Goal: Task Accomplishment & Management: Use online tool/utility

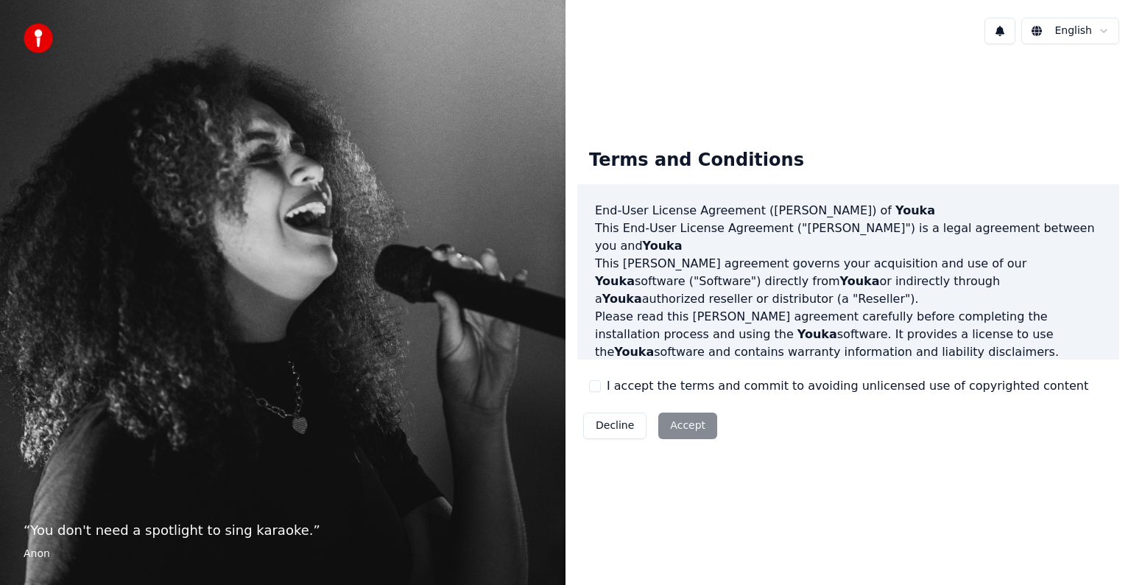
click at [589, 391] on div "I accept the terms and commit to avoiding unlicensed use of copyrighted content" at bounding box center [838, 386] width 499 height 18
click at [595, 390] on button "I accept the terms and commit to avoiding unlicensed use of copyrighted content" at bounding box center [595, 386] width 12 height 12
click at [683, 433] on button "Accept" at bounding box center [687, 425] width 59 height 27
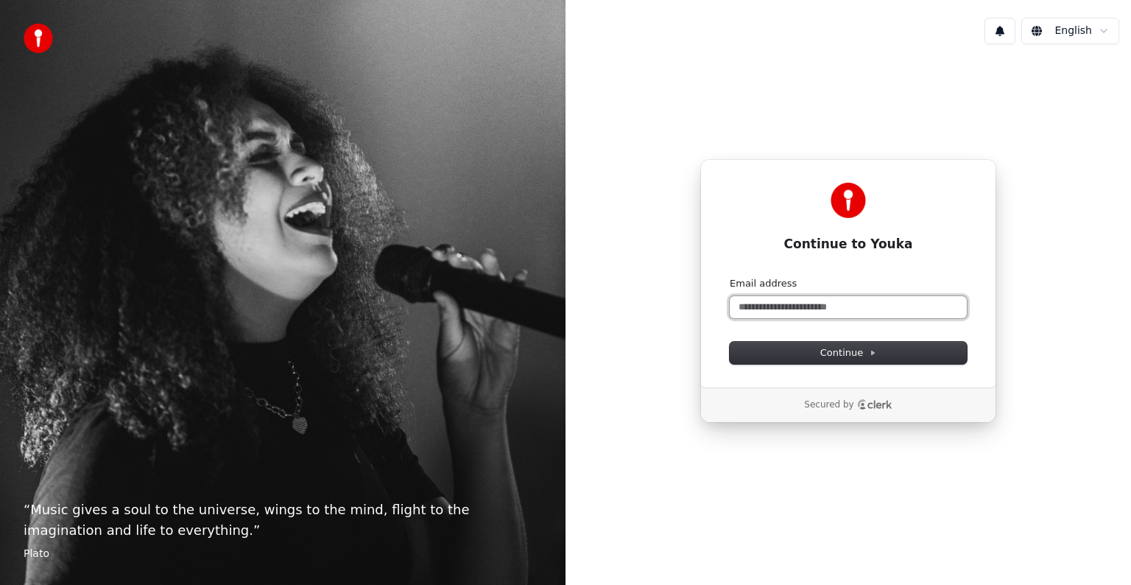
click at [863, 309] on input "Email address" at bounding box center [848, 307] width 237 height 22
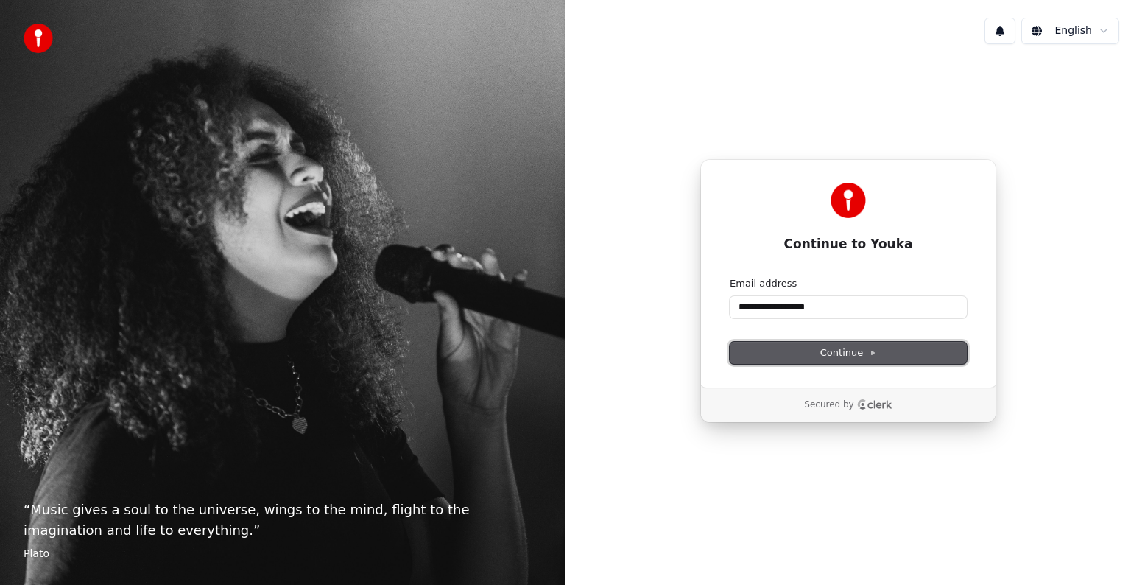
click at [869, 349] on icon at bounding box center [872, 352] width 7 height 7
type input "**********"
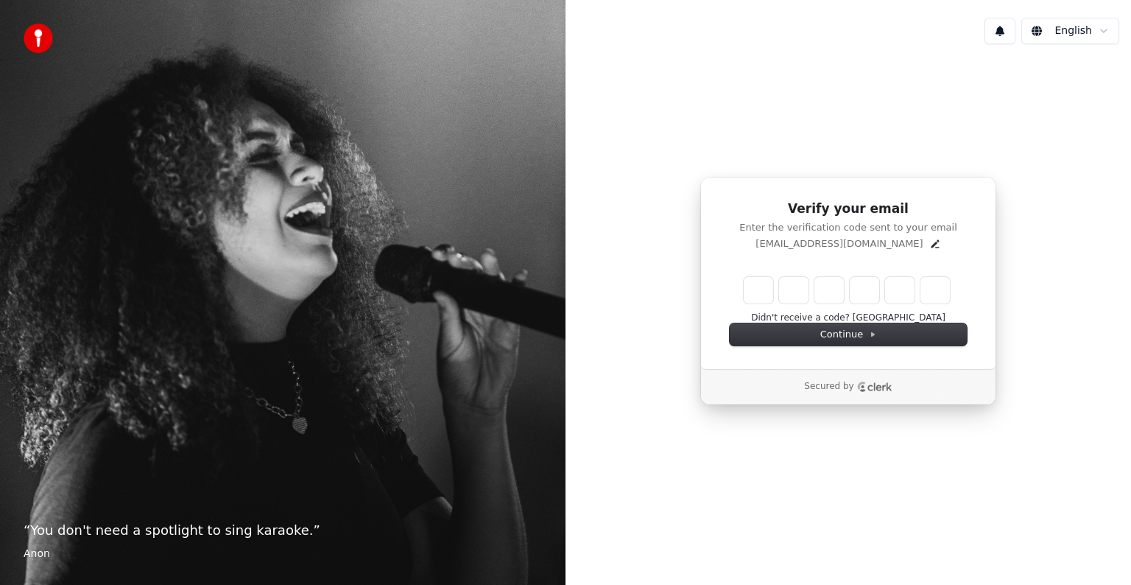
type input "*"
type input "**"
type input "*"
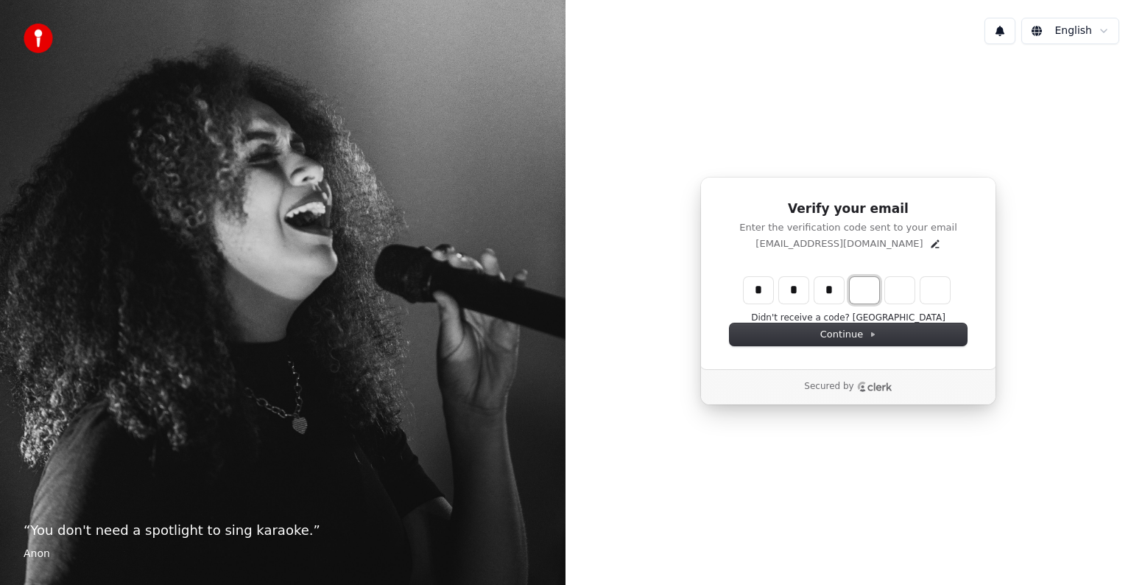
type input "***"
type input "*"
type input "****"
type input "*"
type input "******"
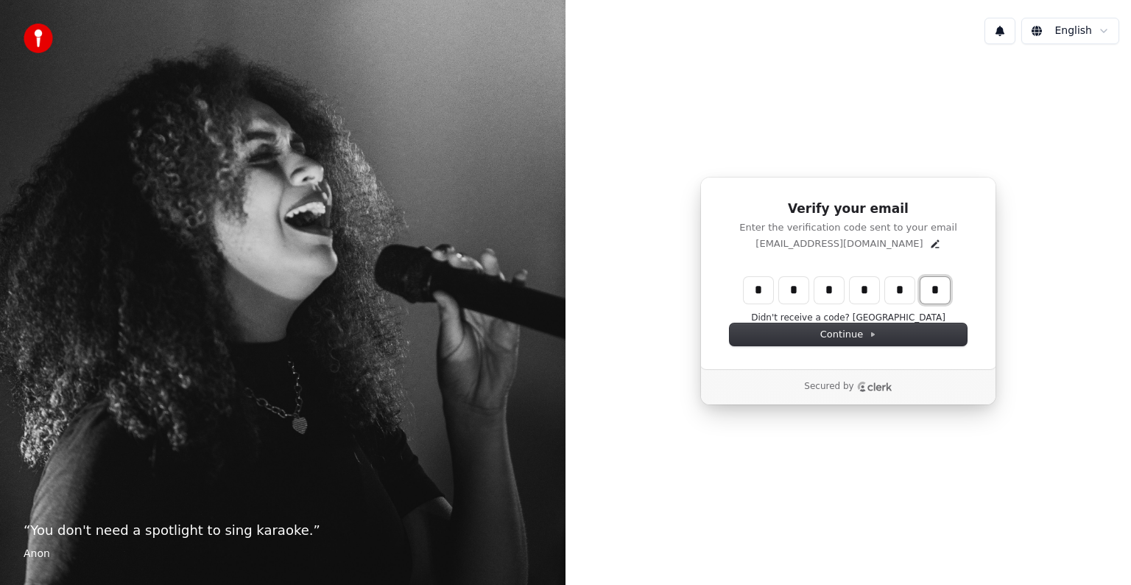
type input "*"
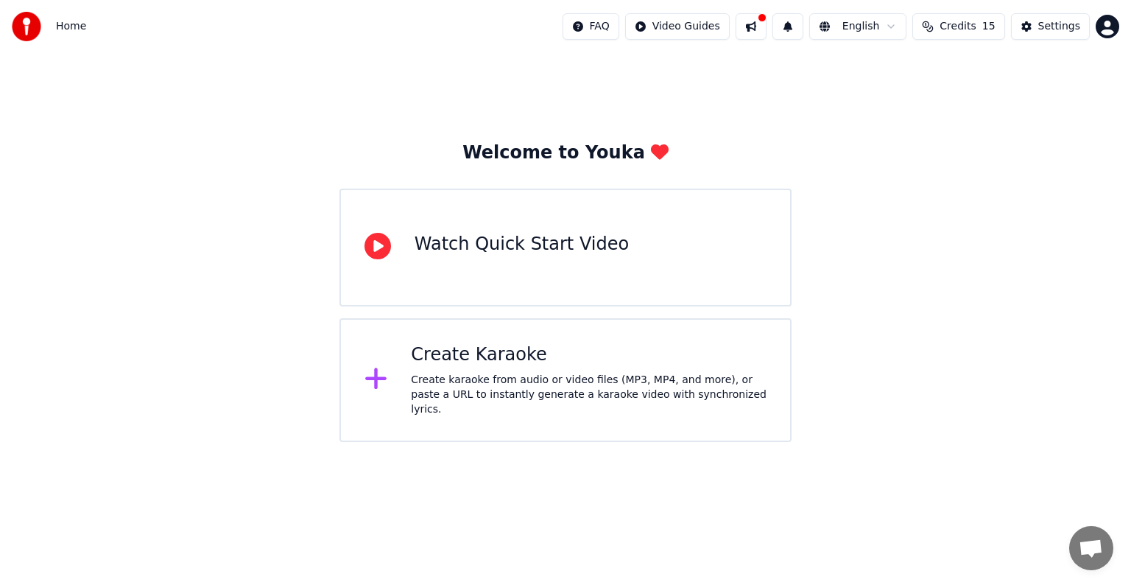
click at [631, 395] on div "Create karaoke from audio or video files (MP3, MP4, and more), or paste a URL t…" at bounding box center [589, 395] width 356 height 44
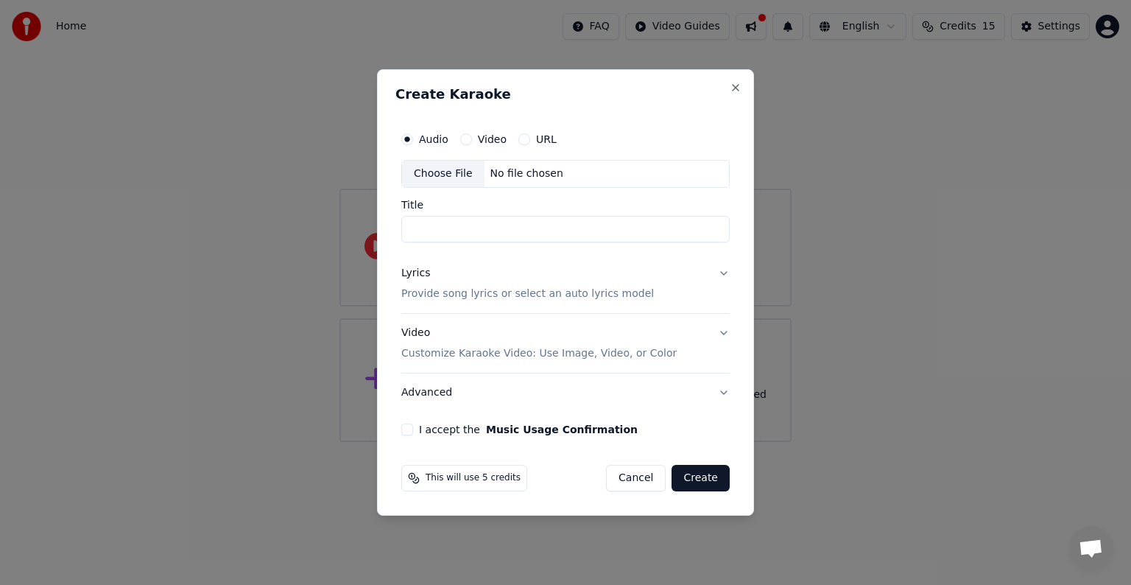
click at [462, 135] on button "Video" at bounding box center [466, 139] width 12 height 12
click at [443, 181] on div "Choose File" at bounding box center [443, 174] width 82 height 27
type input "*******"
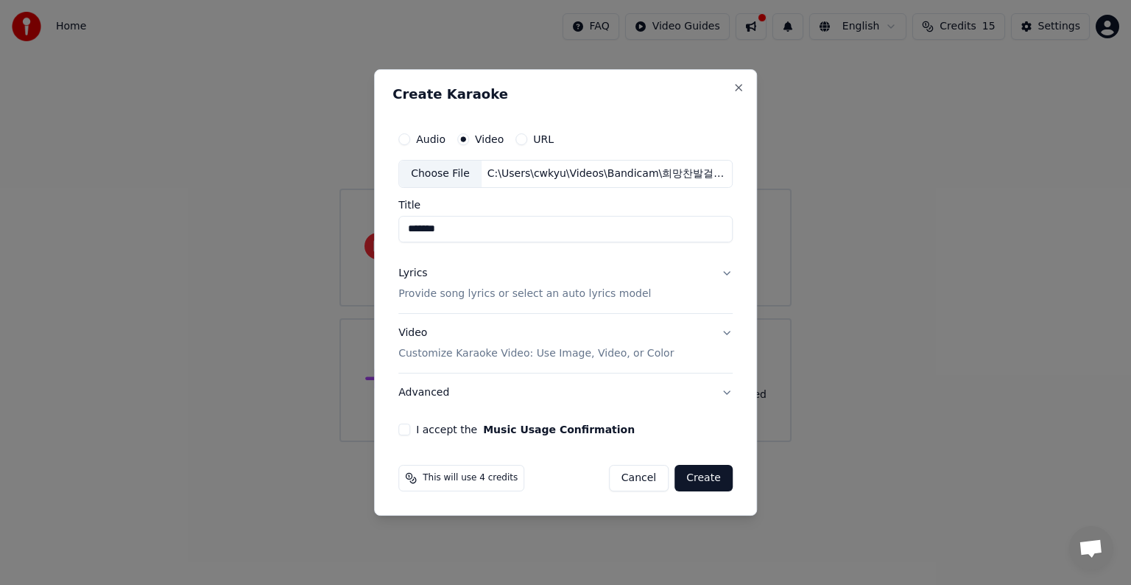
click at [728, 272] on button "Lyrics Provide song lyrics or select an auto lyrics model" at bounding box center [565, 283] width 334 height 59
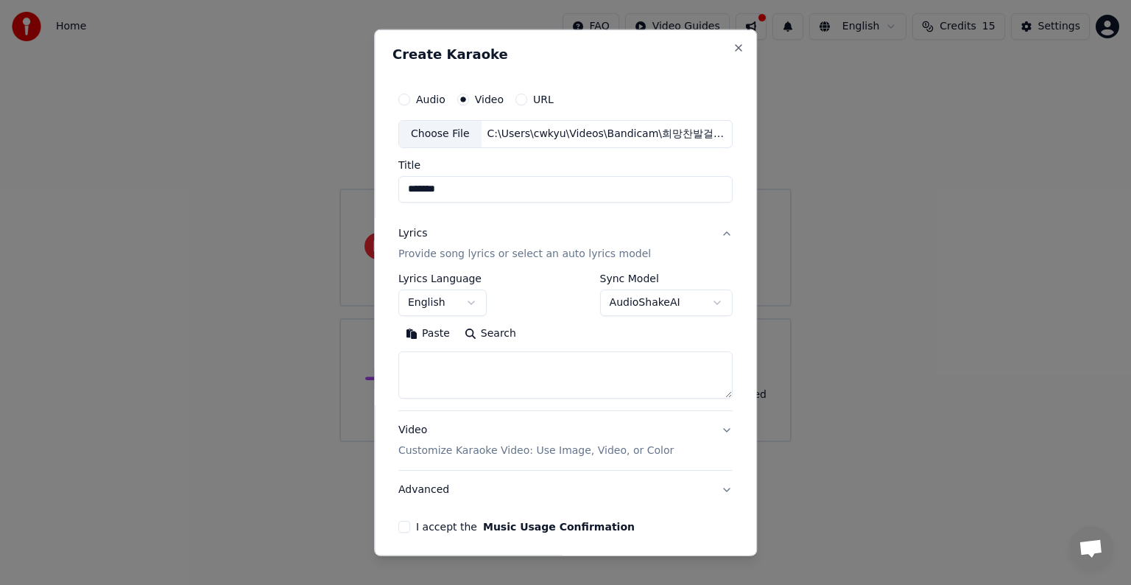
click at [471, 302] on button "English" at bounding box center [442, 302] width 88 height 27
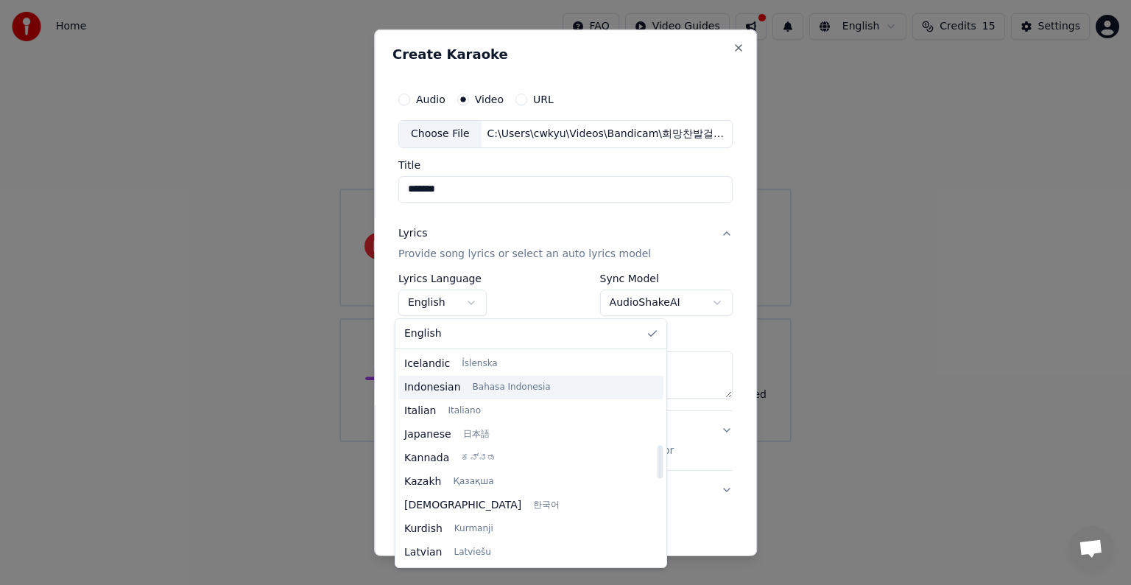
scroll to position [589, 0]
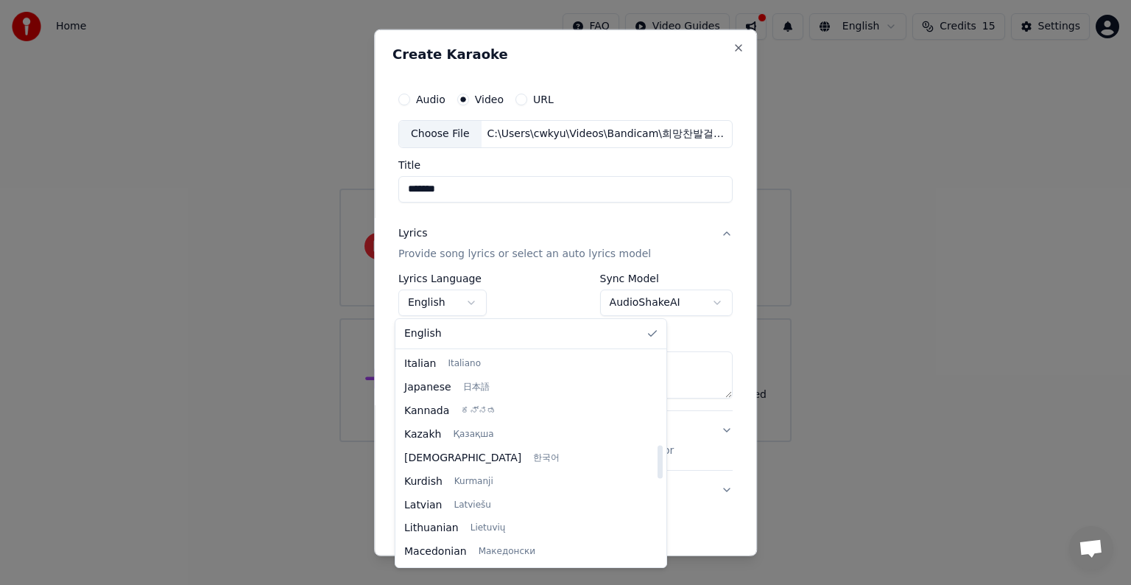
select select "**"
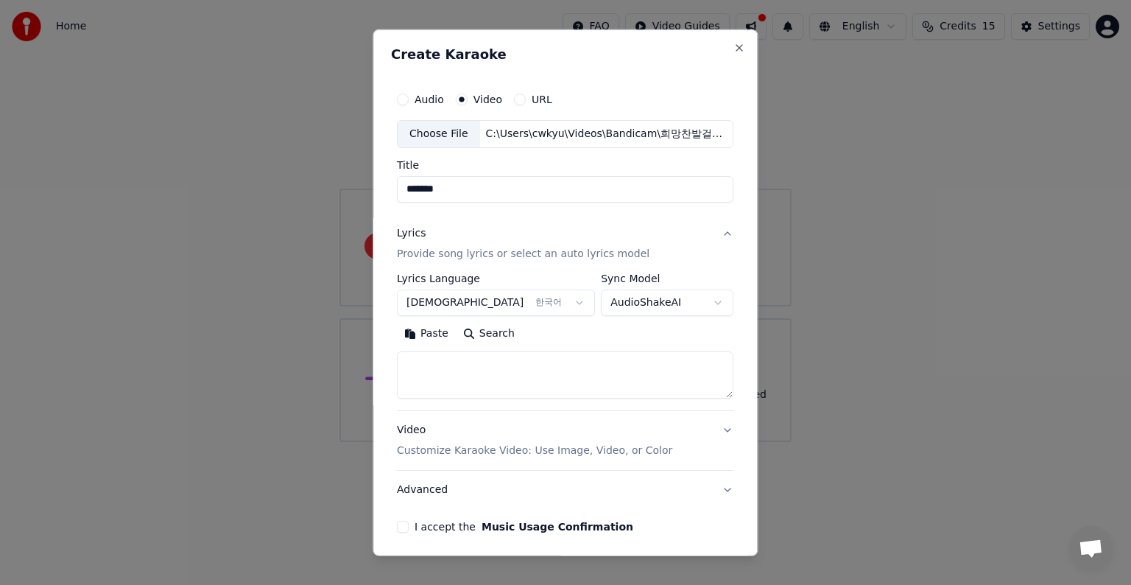
click at [701, 305] on body "**********" at bounding box center [565, 221] width 1131 height 442
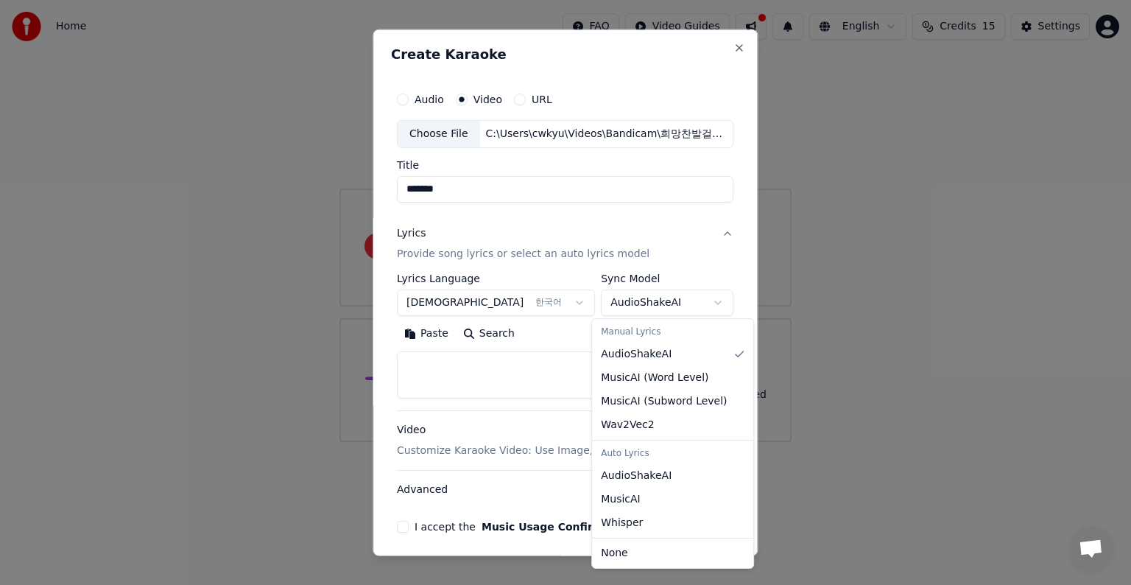
select select "**********"
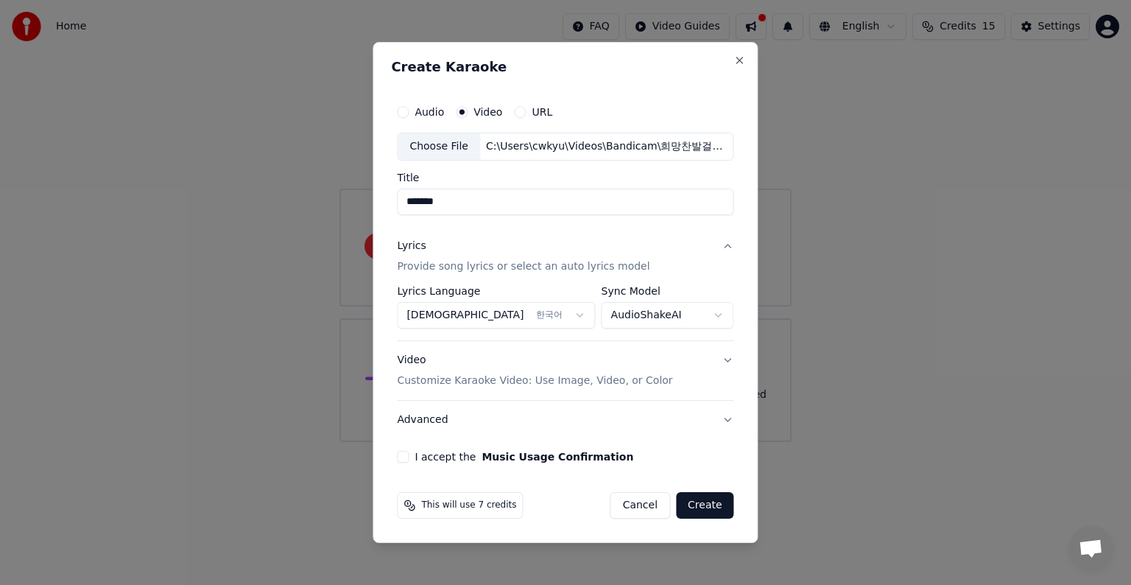
click at [719, 362] on button "Video Customize Karaoke Video: Use Image, Video, or Color" at bounding box center [565, 370] width 337 height 59
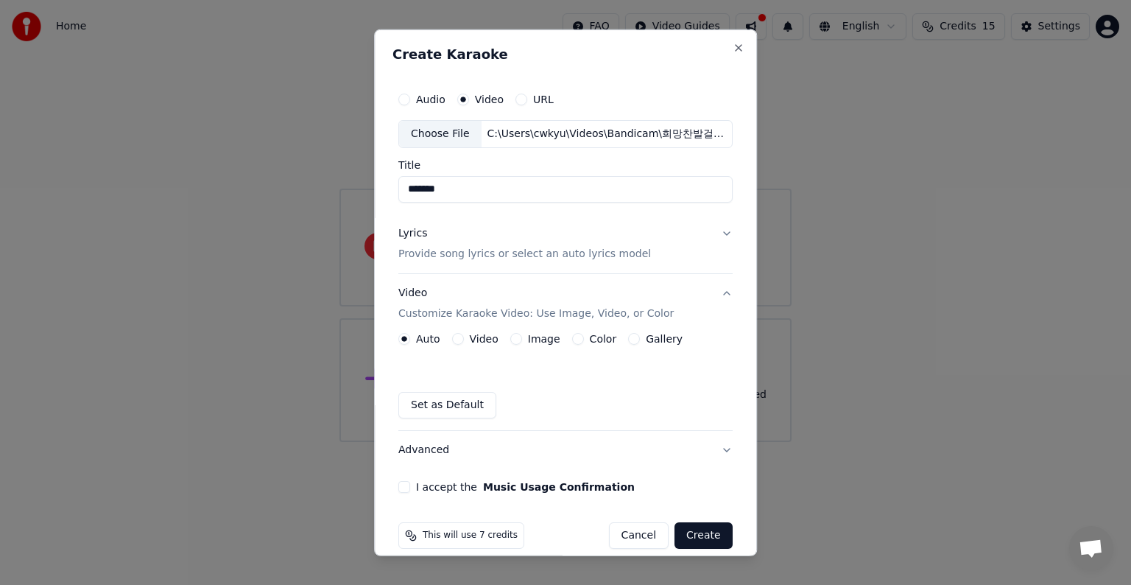
click at [454, 339] on button "Video" at bounding box center [458, 339] width 12 height 12
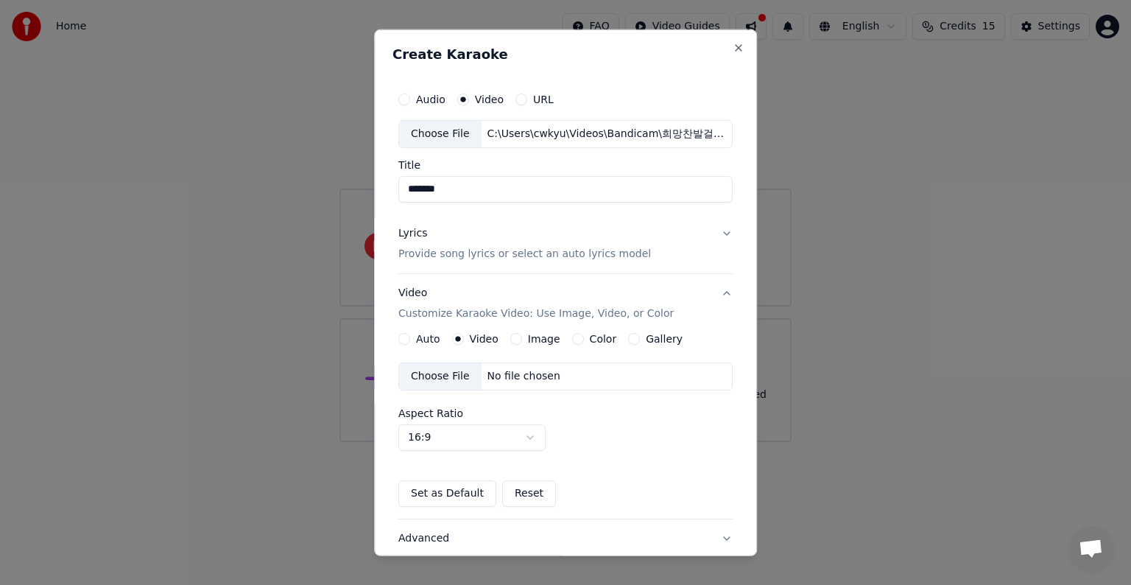
click at [451, 377] on div "Choose File" at bounding box center [440, 376] width 82 height 27
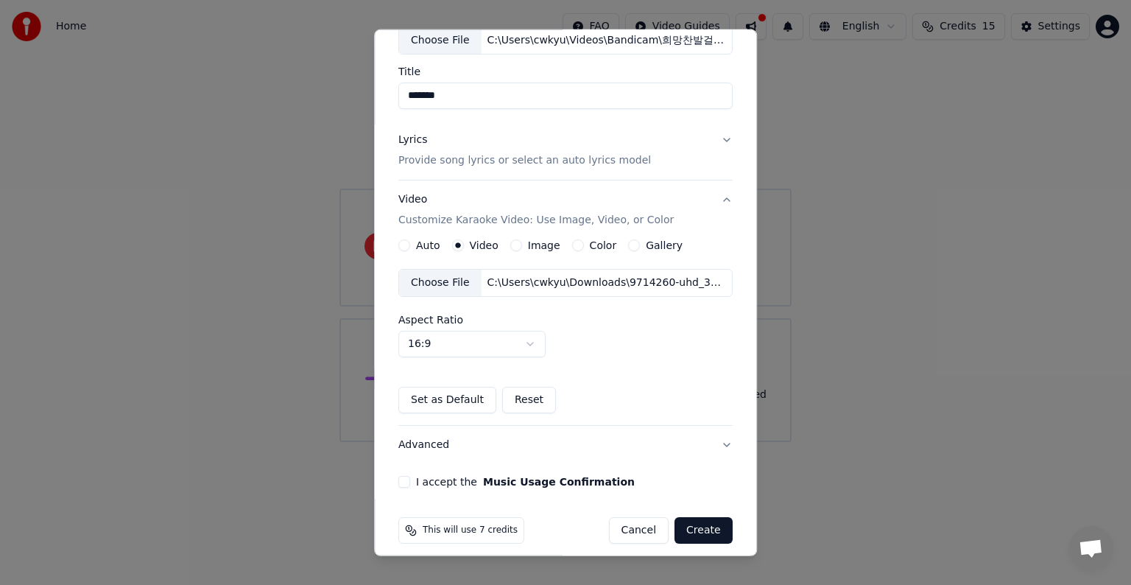
scroll to position [104, 0]
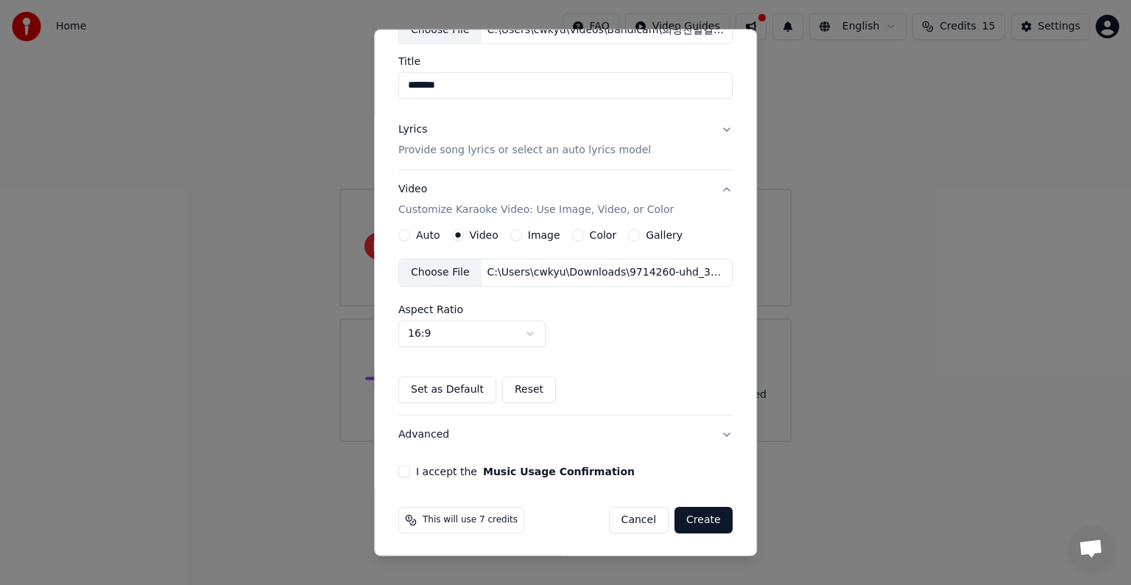
click at [401, 472] on button "I accept the Music Usage Confirmation" at bounding box center [404, 471] width 12 height 12
click at [695, 518] on button "Create" at bounding box center [704, 520] width 58 height 27
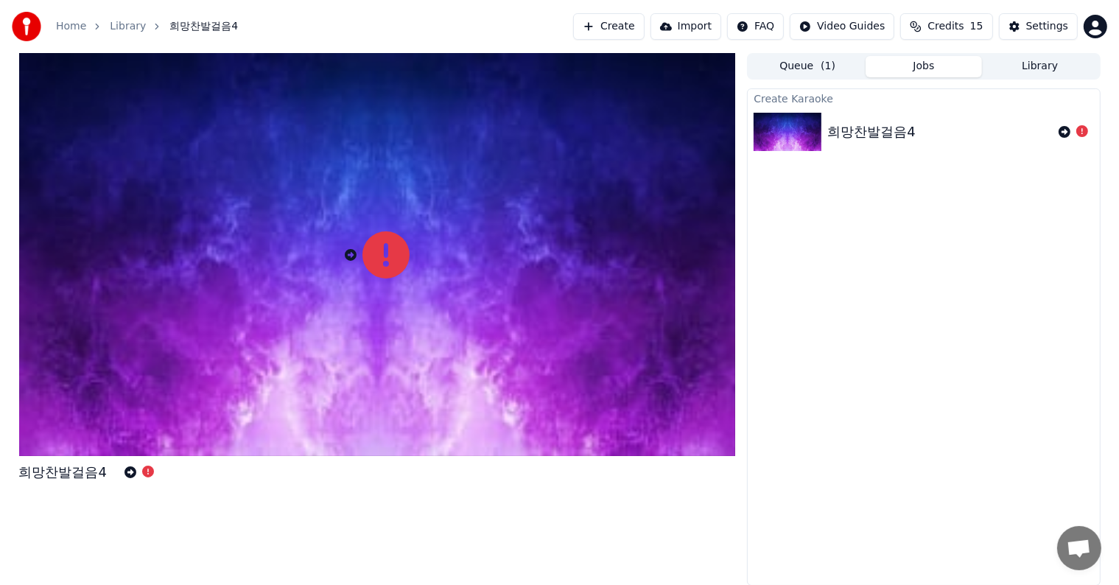
click at [844, 136] on div "희망찬발걸음4" at bounding box center [871, 132] width 88 height 21
click at [795, 136] on img at bounding box center [787, 132] width 68 height 38
click at [149, 472] on icon at bounding box center [148, 471] width 12 height 12
click at [145, 473] on icon at bounding box center [148, 471] width 12 height 12
click at [129, 474] on icon at bounding box center [130, 472] width 12 height 12
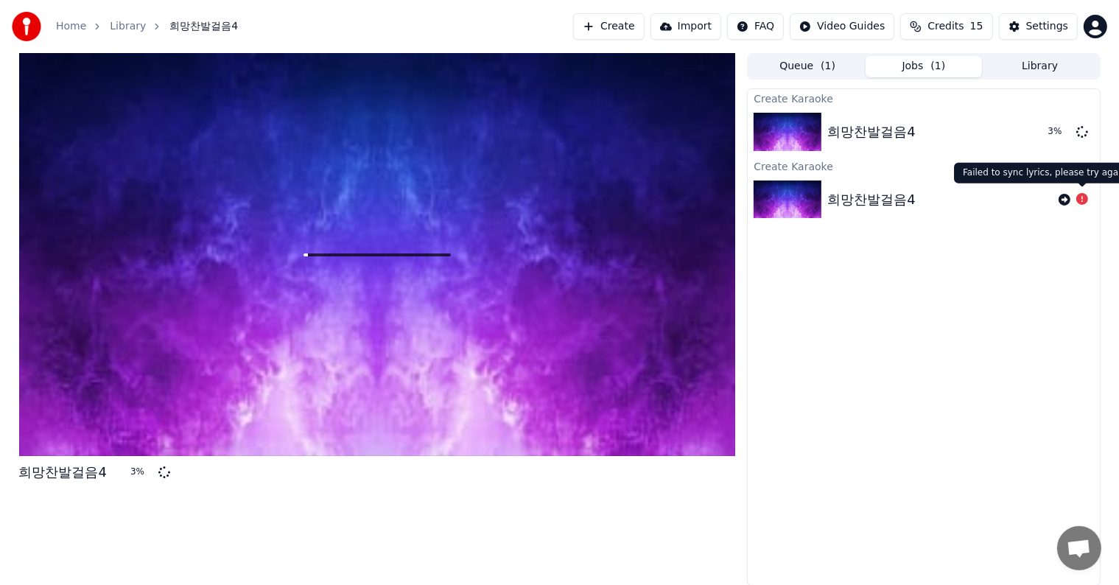
click at [1084, 202] on icon at bounding box center [1082, 199] width 12 height 12
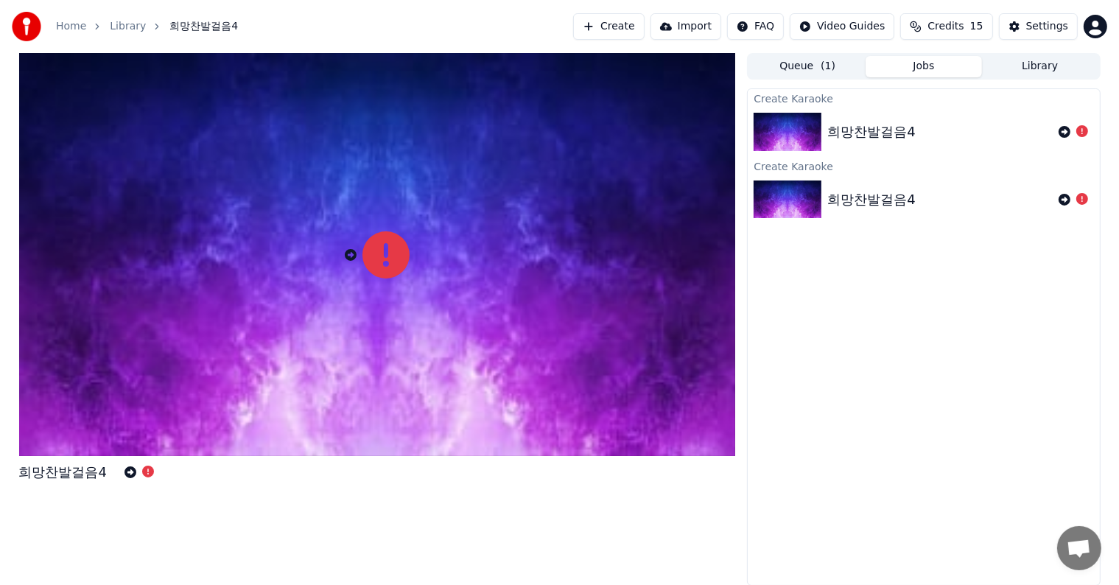
click at [133, 29] on link "Library" at bounding box center [128, 26] width 36 height 15
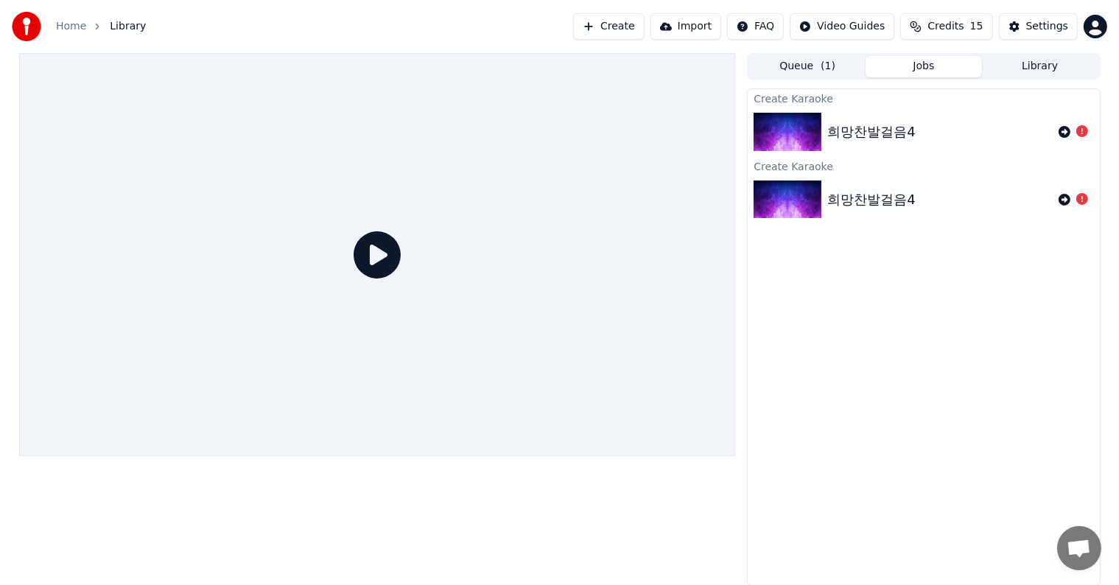
click at [386, 258] on icon at bounding box center [376, 254] width 47 height 47
click at [373, 256] on icon at bounding box center [376, 254] width 47 height 47
click at [371, 253] on icon at bounding box center [376, 254] width 47 height 47
click at [73, 29] on link "Home" at bounding box center [71, 26] width 30 height 15
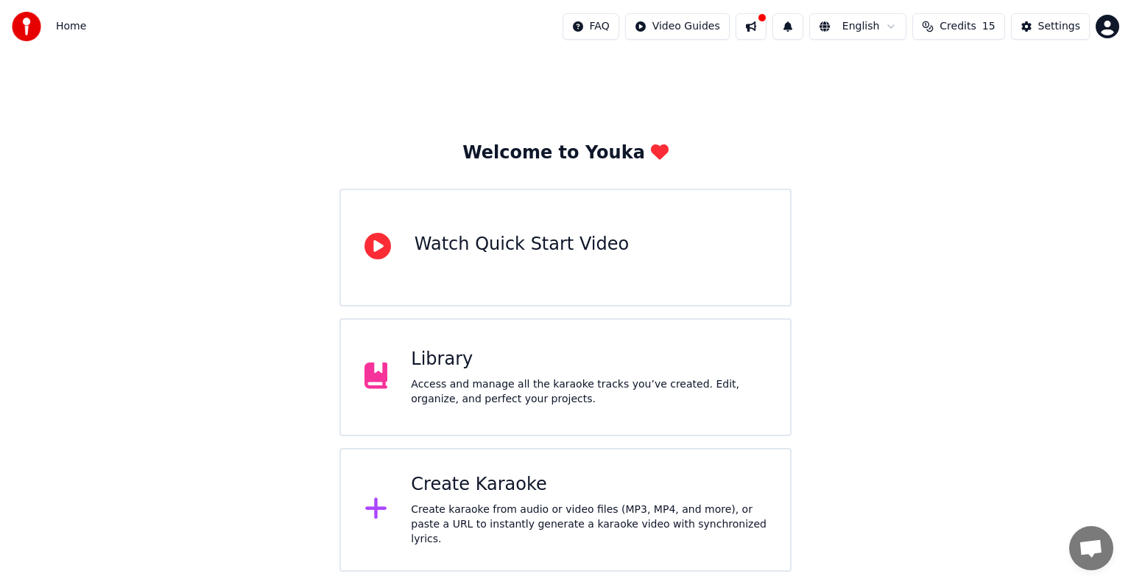
click at [283, 355] on div "Welcome to Youka Watch Quick Start Video Library Access and manage all the kara…" at bounding box center [565, 312] width 1131 height 518
click at [610, 501] on div "Create Karaoke Create karaoke from audio or video files (MP3, MP4, and more), o…" at bounding box center [589, 510] width 356 height 74
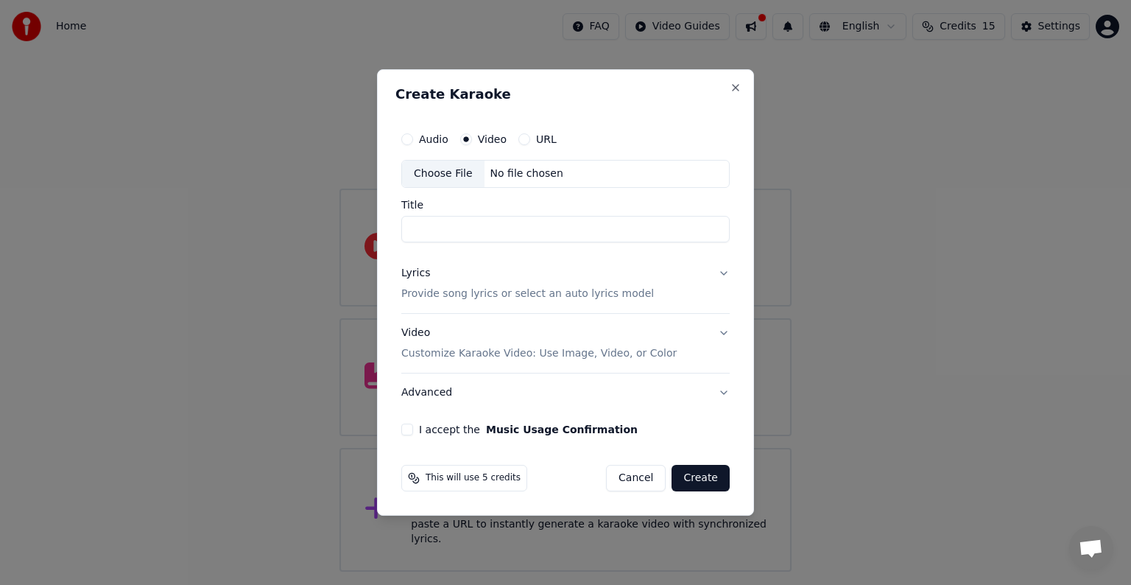
click at [412, 139] on button "Audio" at bounding box center [407, 139] width 12 height 12
click at [407, 139] on circle "button" at bounding box center [407, 139] width 5 height 5
click at [432, 169] on div "Choose File" at bounding box center [443, 174] width 82 height 27
type input "******"
click at [720, 272] on button "Lyrics Provide song lyrics or select an auto lyrics model" at bounding box center [565, 283] width 328 height 59
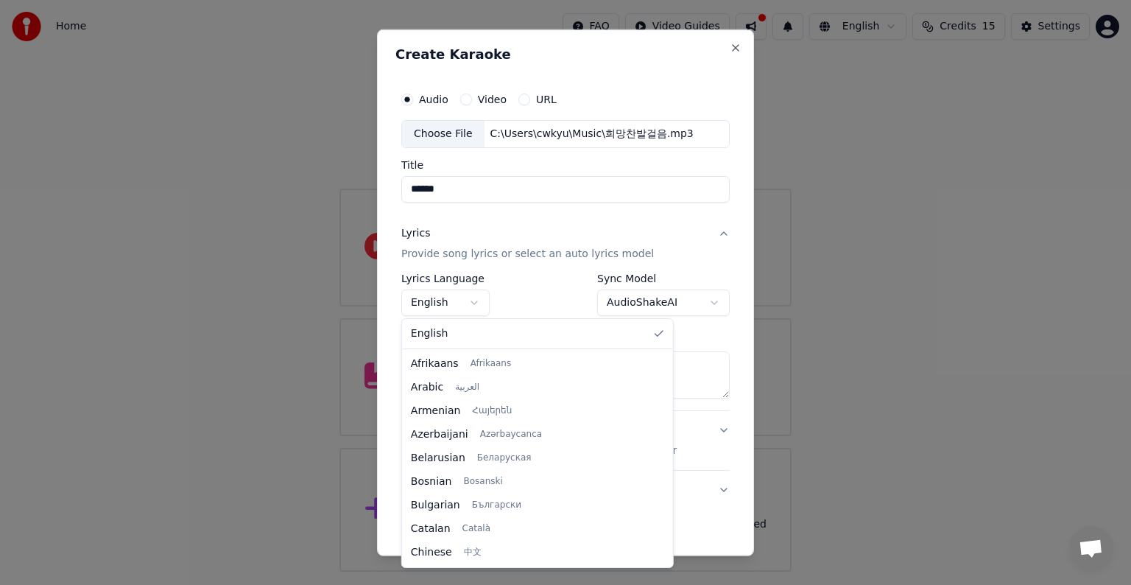
click at [477, 302] on button "English" at bounding box center [445, 302] width 88 height 27
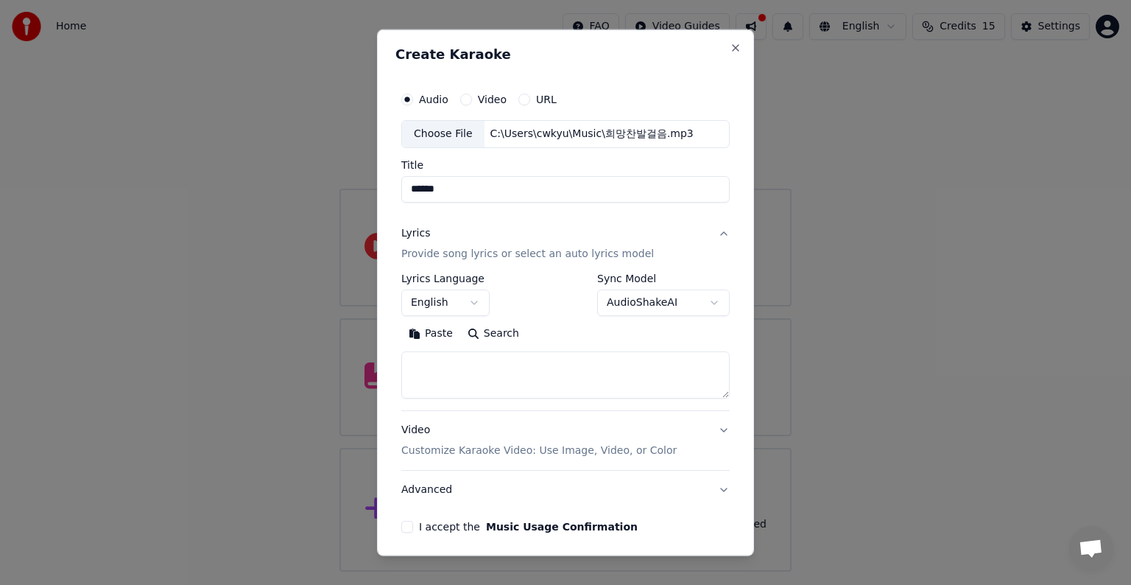
click at [476, 302] on body "**********" at bounding box center [565, 285] width 1131 height 571
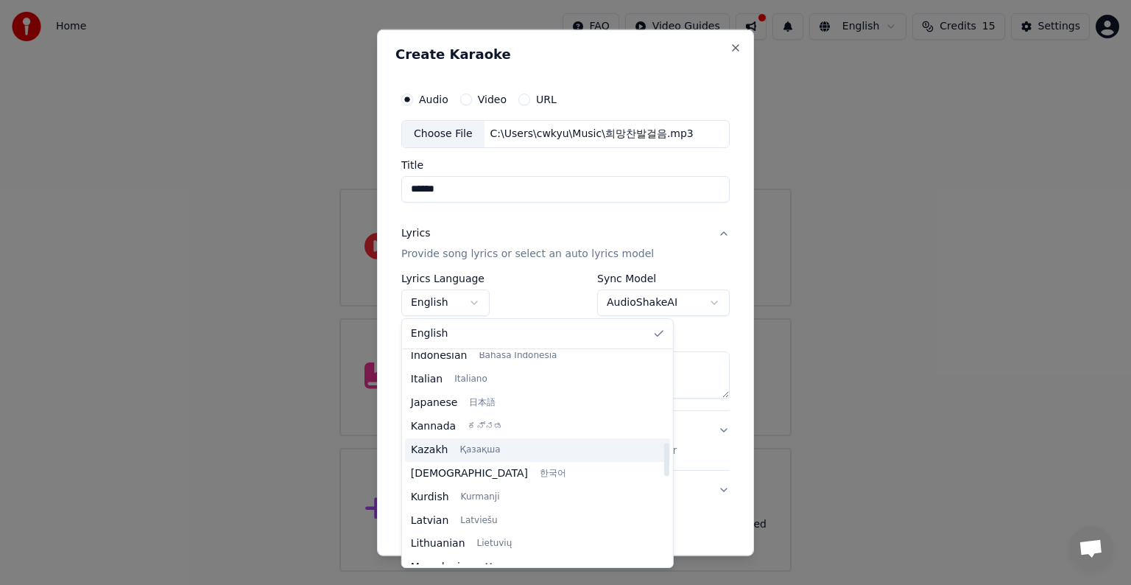
scroll to position [589, 0]
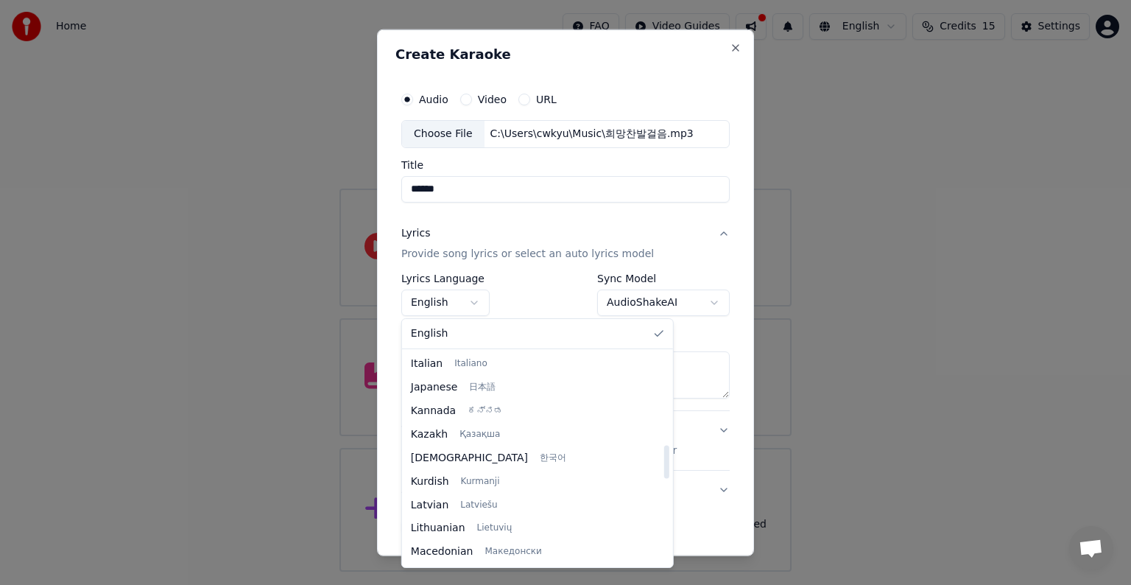
select select "**"
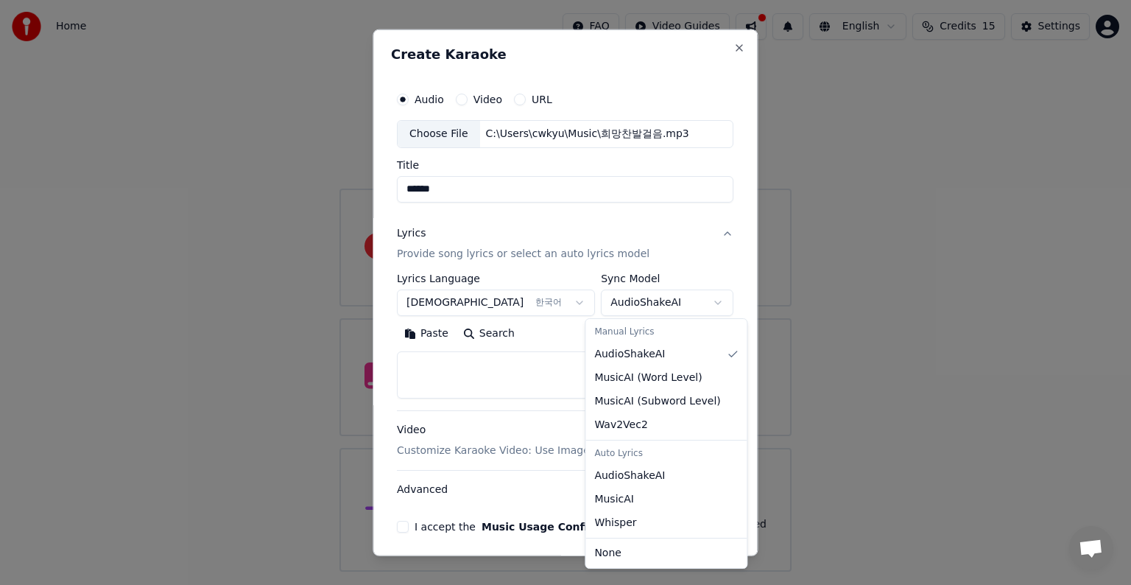
click at [704, 303] on body "**********" at bounding box center [565, 285] width 1131 height 571
select select "**********"
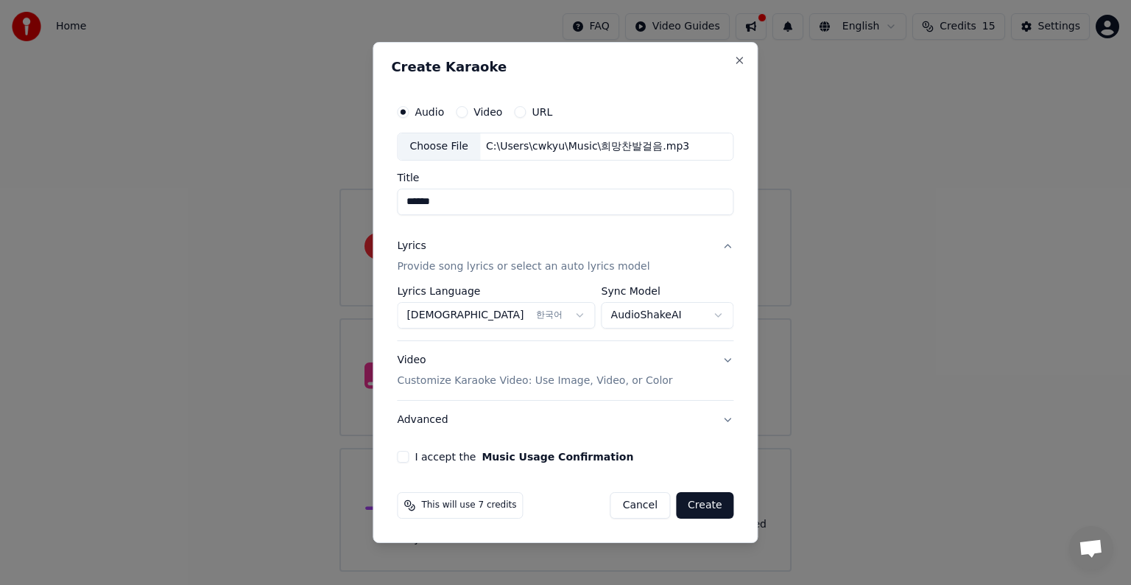
click at [725, 362] on button "Video Customize Karaoke Video: Use Image, Video, or Color" at bounding box center [565, 370] width 337 height 59
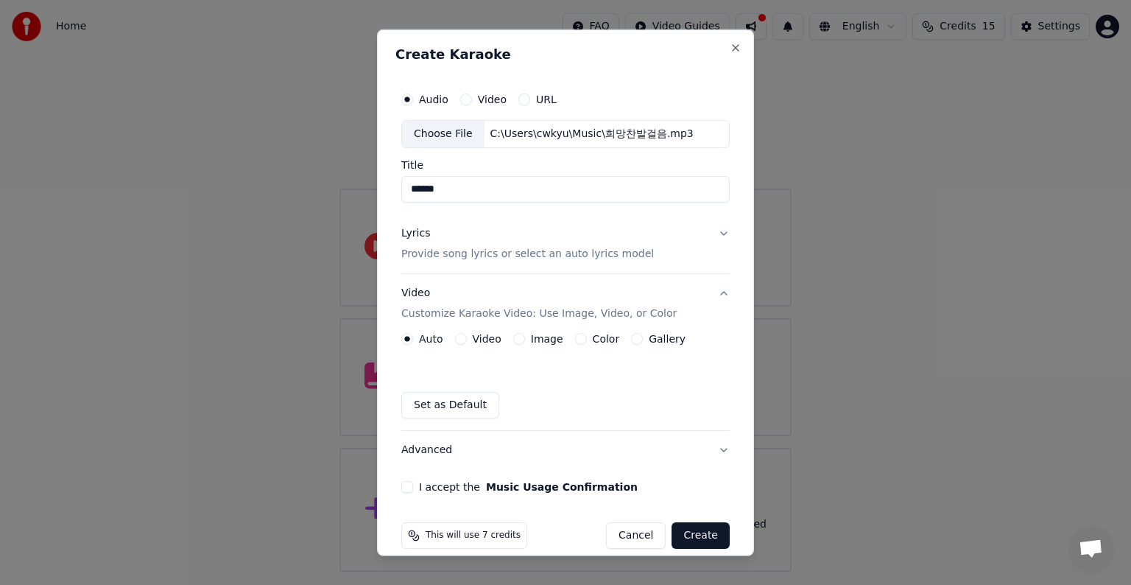
click at [631, 343] on button "Gallery" at bounding box center [637, 339] width 12 height 12
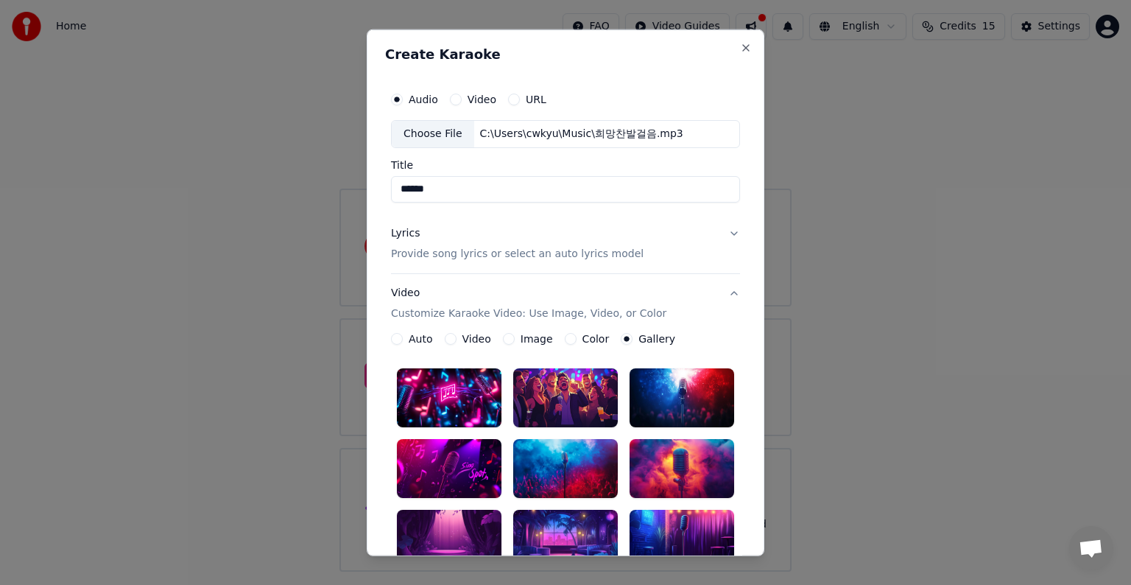
click at [638, 339] on label "Gallery" at bounding box center [656, 339] width 37 height 10
click at [630, 339] on button "Gallery" at bounding box center [627, 339] width 12 height 12
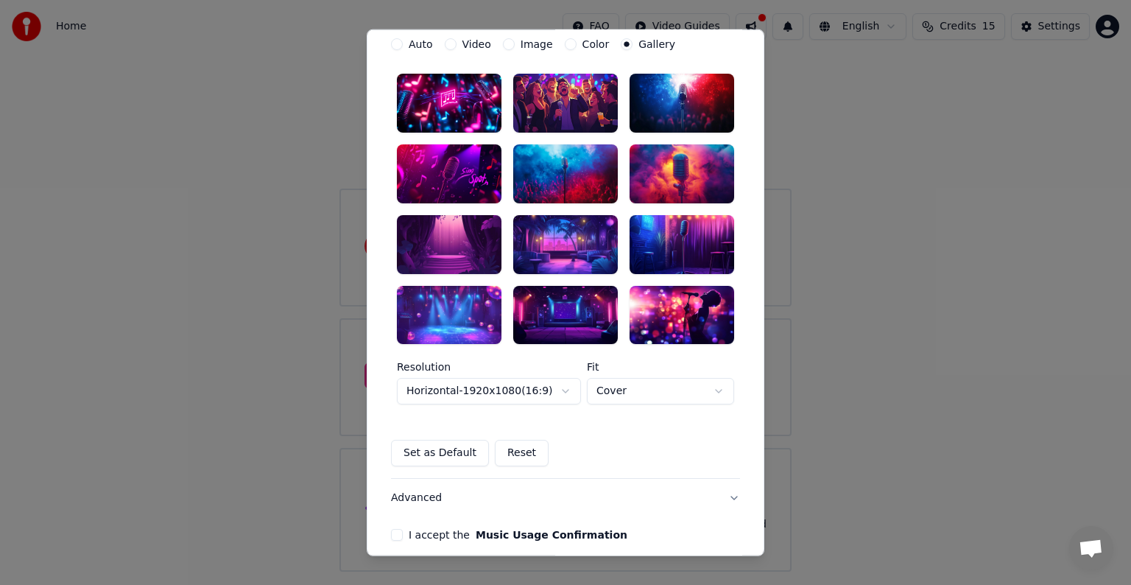
scroll to position [74, 0]
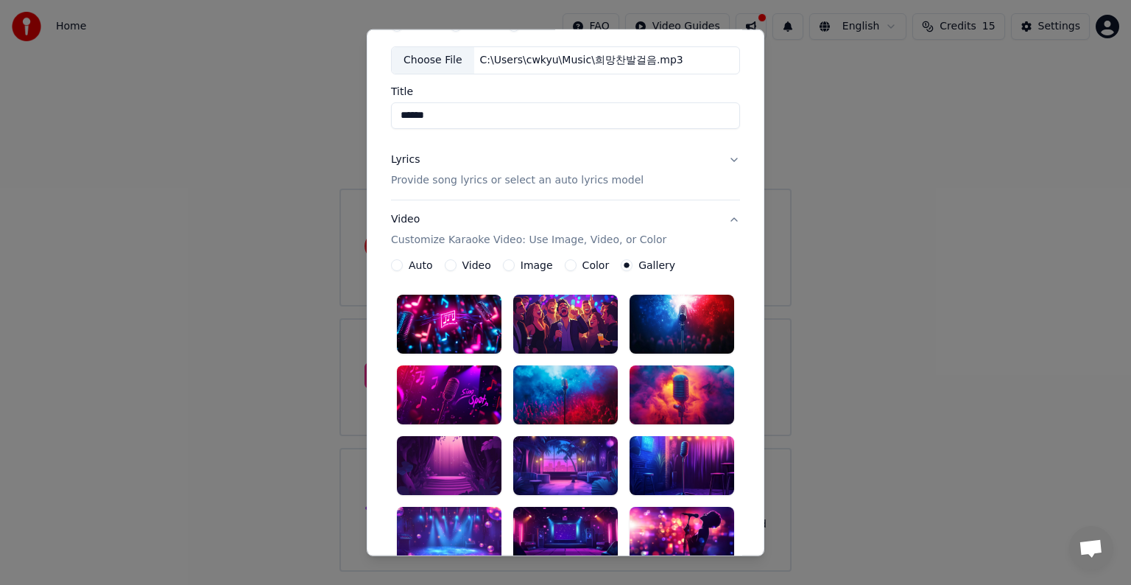
click at [505, 265] on div "Image" at bounding box center [528, 265] width 50 height 12
click at [503, 264] on button "Image" at bounding box center [509, 265] width 12 height 12
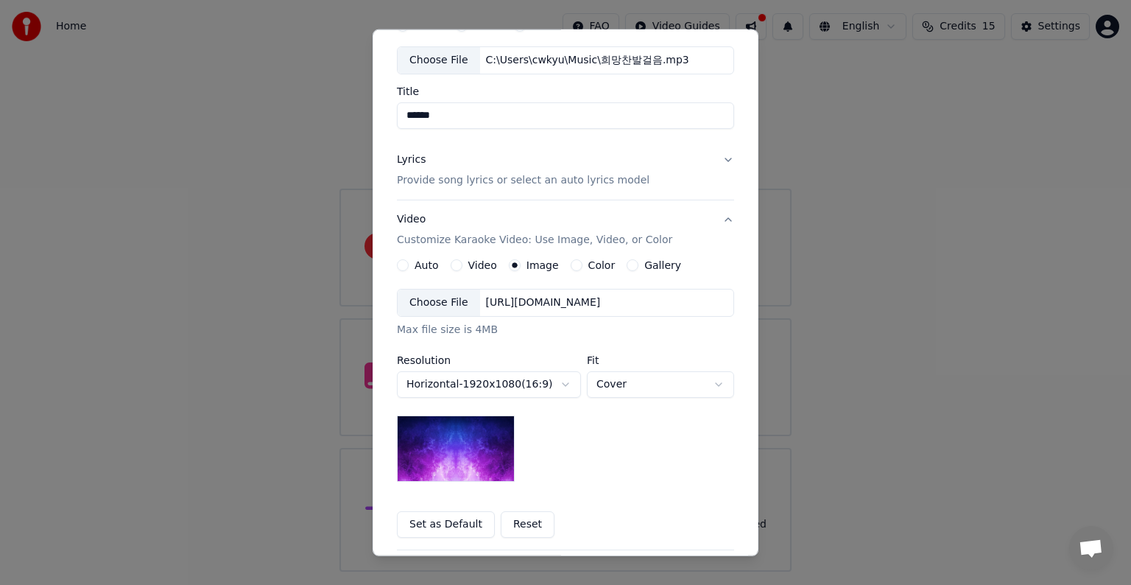
click at [397, 262] on button "Auto" at bounding box center [403, 265] width 12 height 12
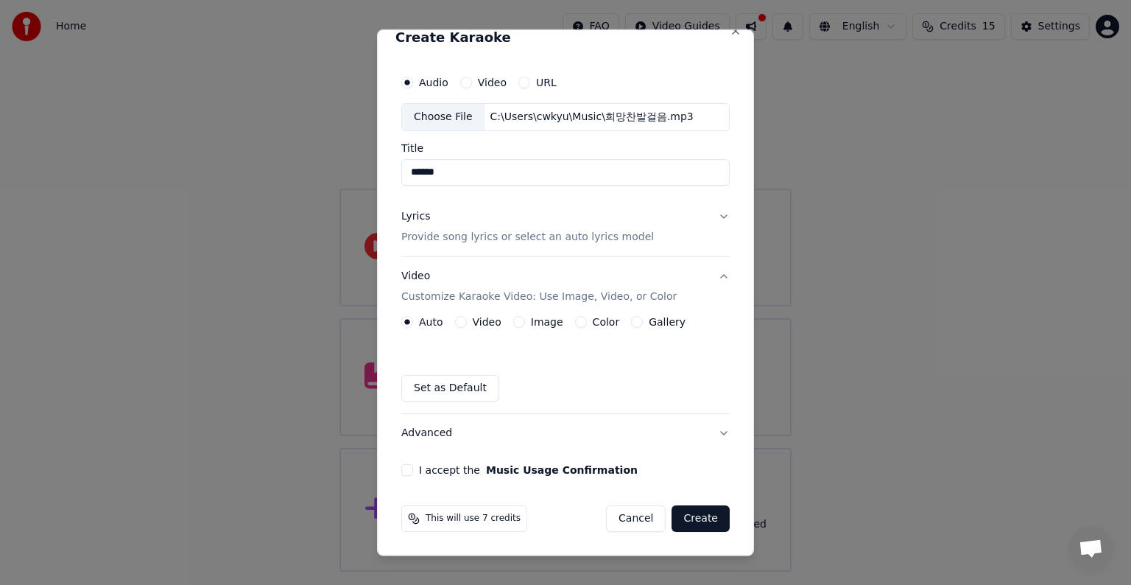
scroll to position [16, 0]
click at [707, 432] on button "Advanced" at bounding box center [565, 434] width 328 height 38
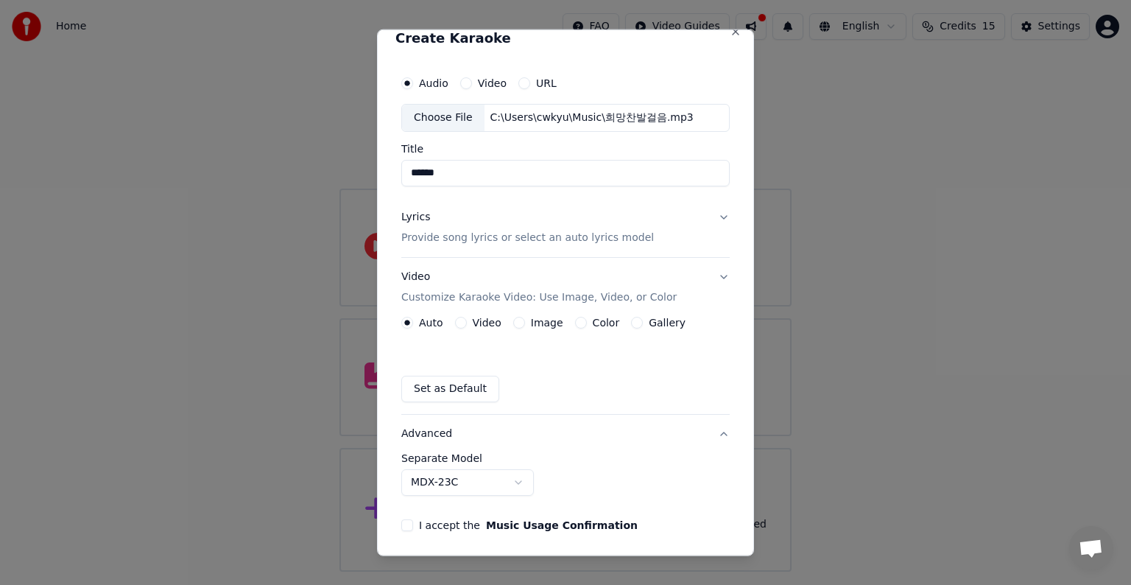
scroll to position [0, 0]
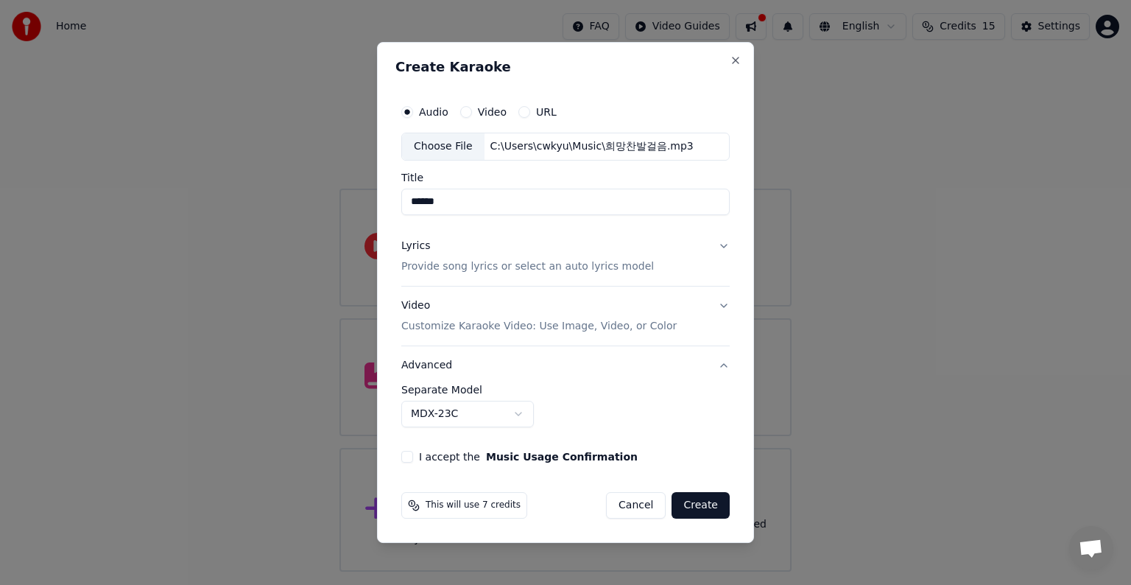
click at [723, 368] on button "Advanced" at bounding box center [565, 365] width 328 height 38
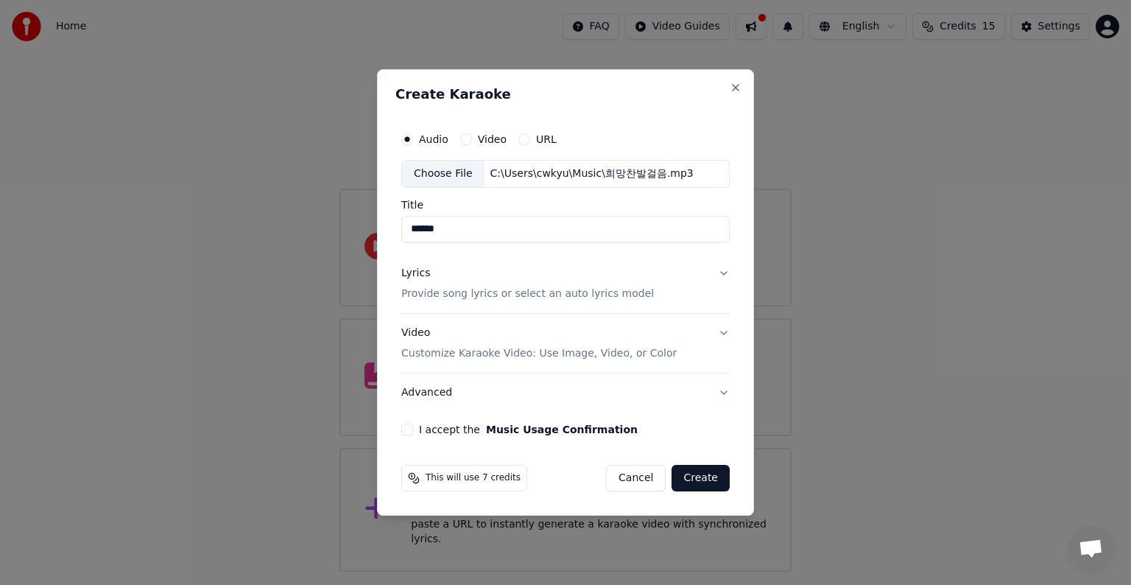
click at [403, 430] on button "I accept the Music Usage Confirmation" at bounding box center [407, 429] width 12 height 12
click at [714, 474] on button "Create" at bounding box center [701, 478] width 58 height 27
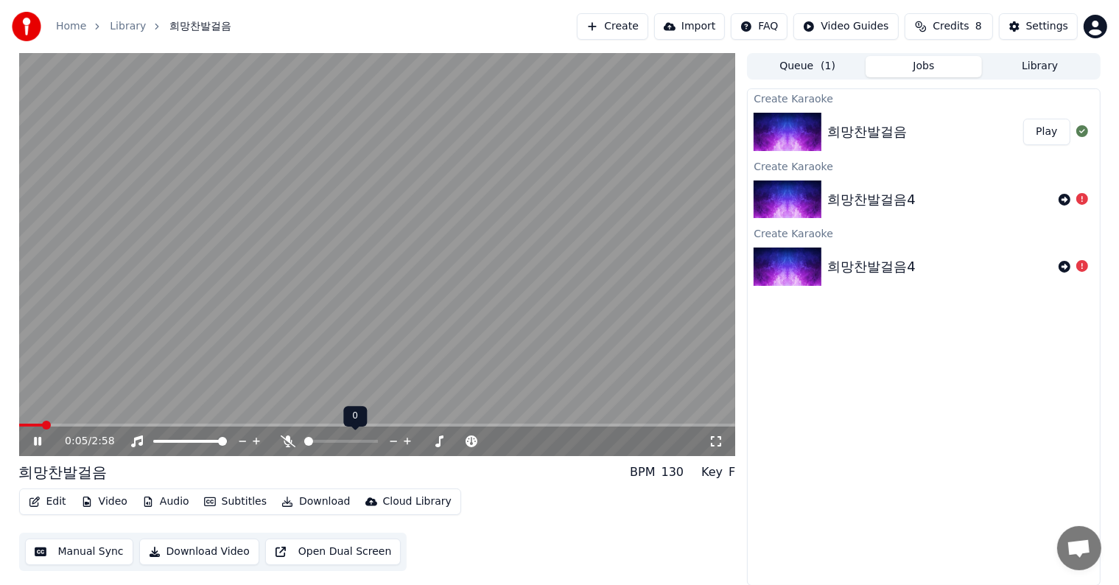
click at [313, 439] on span at bounding box center [308, 441] width 9 height 9
click at [310, 439] on div at bounding box center [354, 441] width 119 height 15
click at [312, 442] on span at bounding box center [316, 441] width 9 height 9
click at [307, 442] on span at bounding box center [311, 441] width 9 height 9
click at [349, 445] on span at bounding box center [349, 441] width 9 height 9
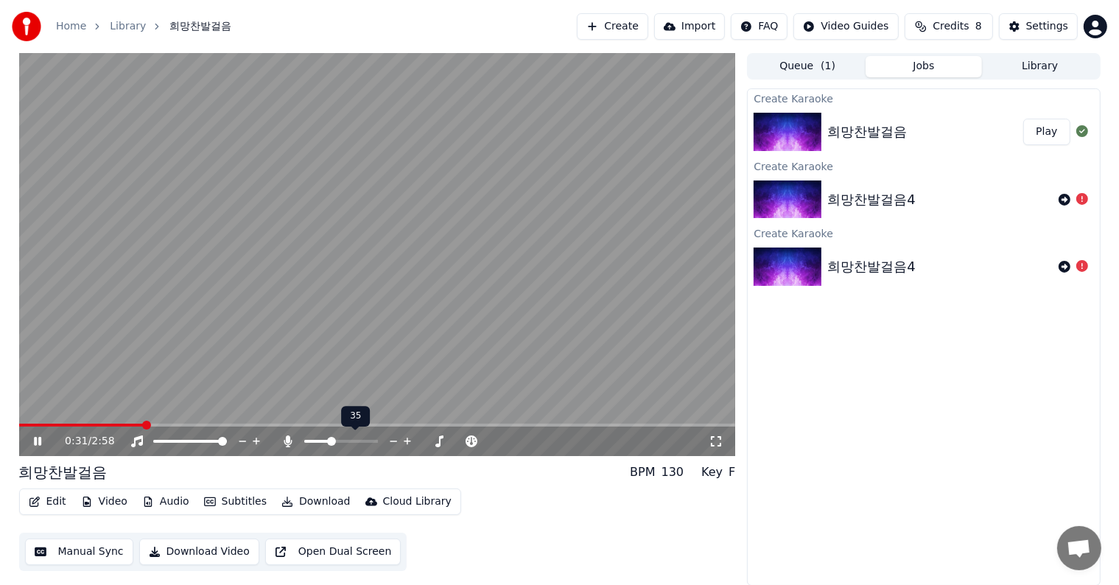
click at [330, 443] on span at bounding box center [331, 441] width 9 height 9
click at [355, 440] on span at bounding box center [346, 441] width 18 height 3
click at [383, 440] on span at bounding box center [387, 441] width 37 height 3
click at [379, 441] on span at bounding box center [376, 441] width 14 height 3
click at [390, 437] on div at bounding box center [419, 441] width 119 height 15
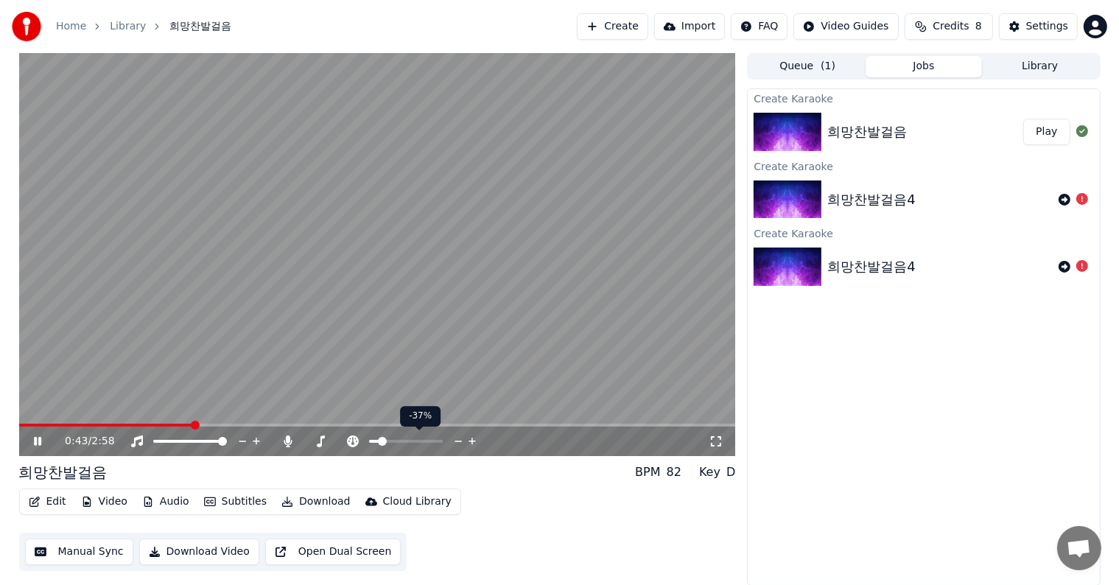
click at [397, 439] on div at bounding box center [419, 441] width 119 height 15
click at [393, 441] on span at bounding box center [406, 441] width 74 height 3
click at [406, 443] on span at bounding box center [405, 441] width 9 height 9
click at [359, 439] on span at bounding box center [357, 441] width 9 height 9
click at [365, 439] on span at bounding box center [362, 441] width 9 height 9
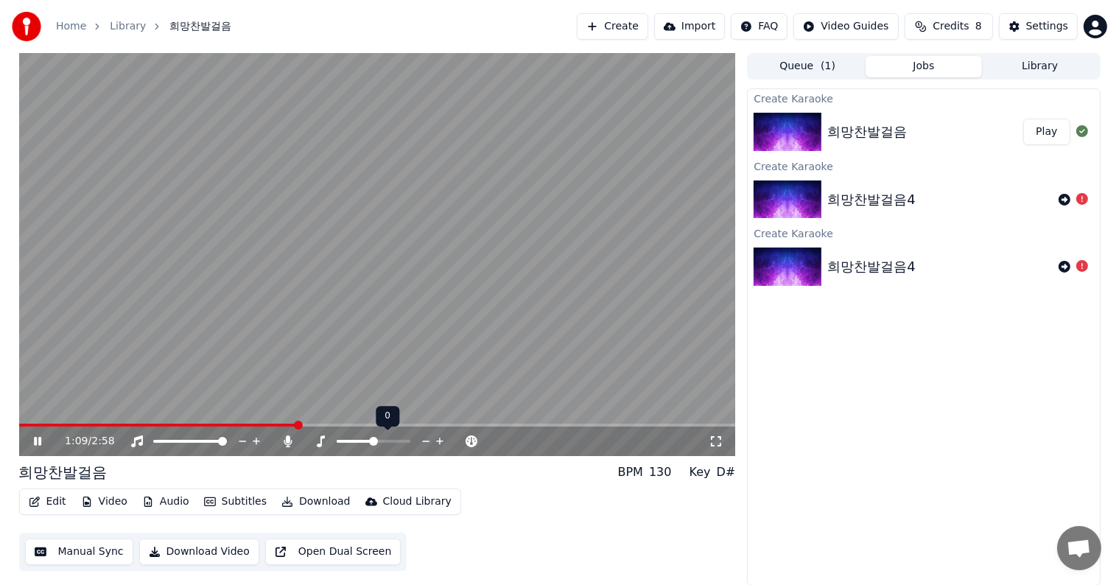
click at [370, 440] on span at bounding box center [374, 441] width 74 height 3
click at [614, 423] on span at bounding box center [372, 424] width 706 height 3
click at [575, 421] on video at bounding box center [377, 254] width 717 height 403
click at [574, 424] on span at bounding box center [297, 424] width 557 height 3
click at [507, 425] on span at bounding box center [297, 424] width 557 height 3
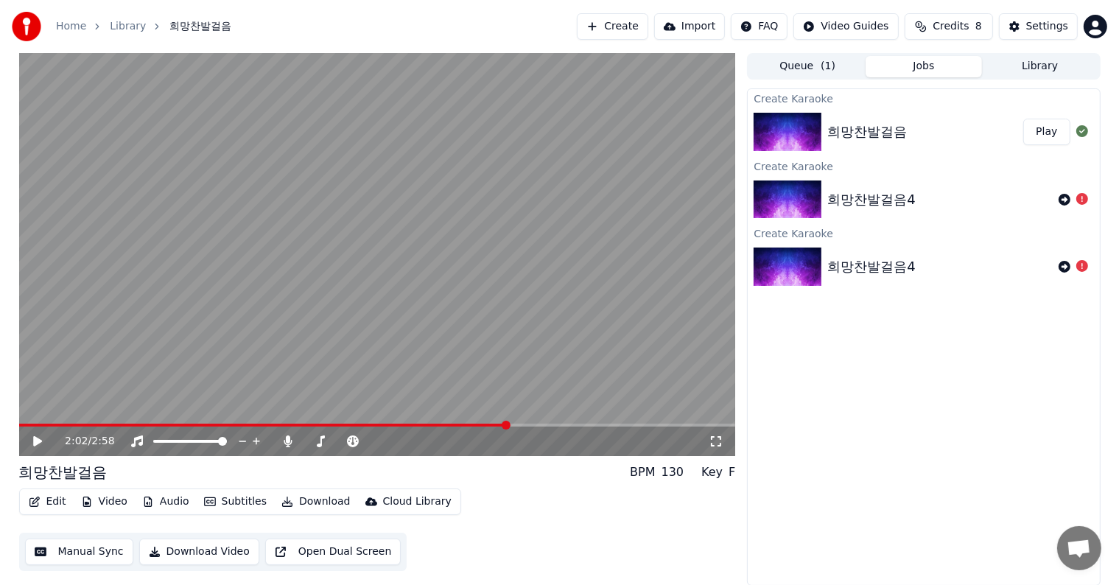
click at [480, 345] on video at bounding box center [377, 254] width 717 height 403
click at [42, 437] on icon at bounding box center [48, 441] width 35 height 12
click at [30, 421] on video at bounding box center [377, 254] width 717 height 403
click at [29, 423] on video at bounding box center [377, 254] width 717 height 403
click at [24, 427] on div "2:48 / 2:58" at bounding box center [377, 440] width 717 height 29
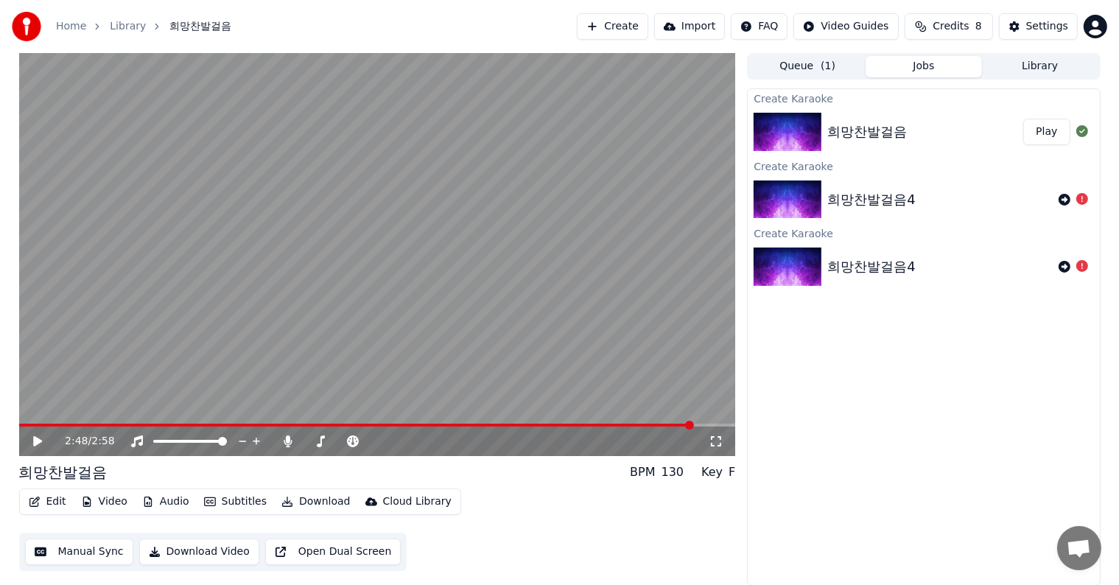
click at [41, 424] on span at bounding box center [356, 424] width 675 height 3
click at [27, 425] on span at bounding box center [29, 424] width 20 height 3
click at [24, 425] on span at bounding box center [23, 424] width 8 height 3
click at [23, 424] on span at bounding box center [27, 425] width 9 height 9
click at [32, 436] on icon at bounding box center [48, 441] width 35 height 12
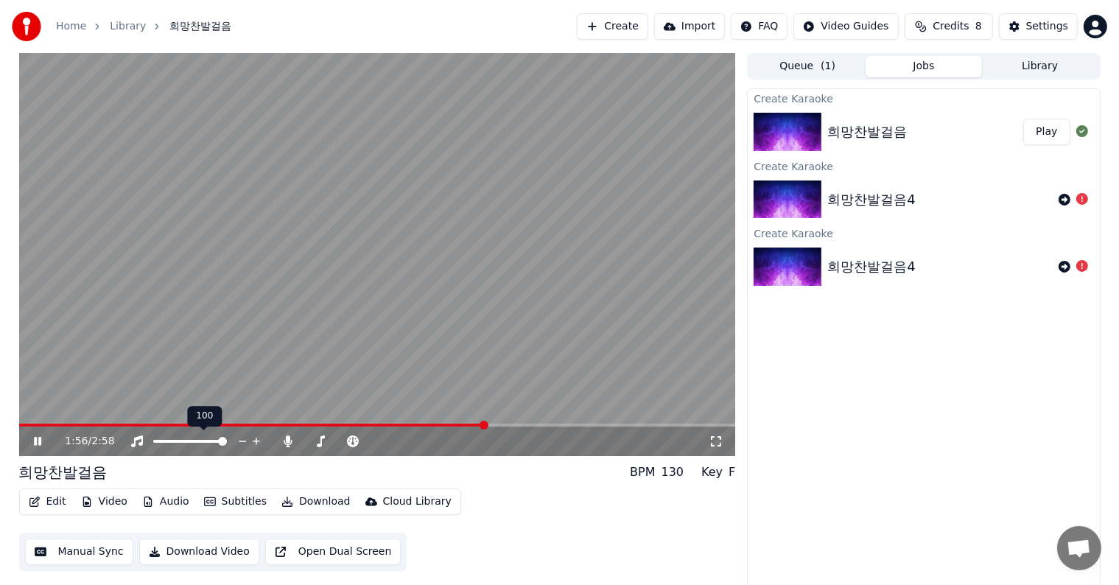
click at [201, 423] on icon at bounding box center [203, 425] width 10 height 10
click at [239, 424] on span at bounding box center [129, 424] width 220 height 3
click at [151, 424] on span at bounding box center [85, 424] width 133 height 3
click at [42, 440] on icon at bounding box center [48, 441] width 35 height 12
click at [56, 500] on button "Edit" at bounding box center [47, 501] width 49 height 21
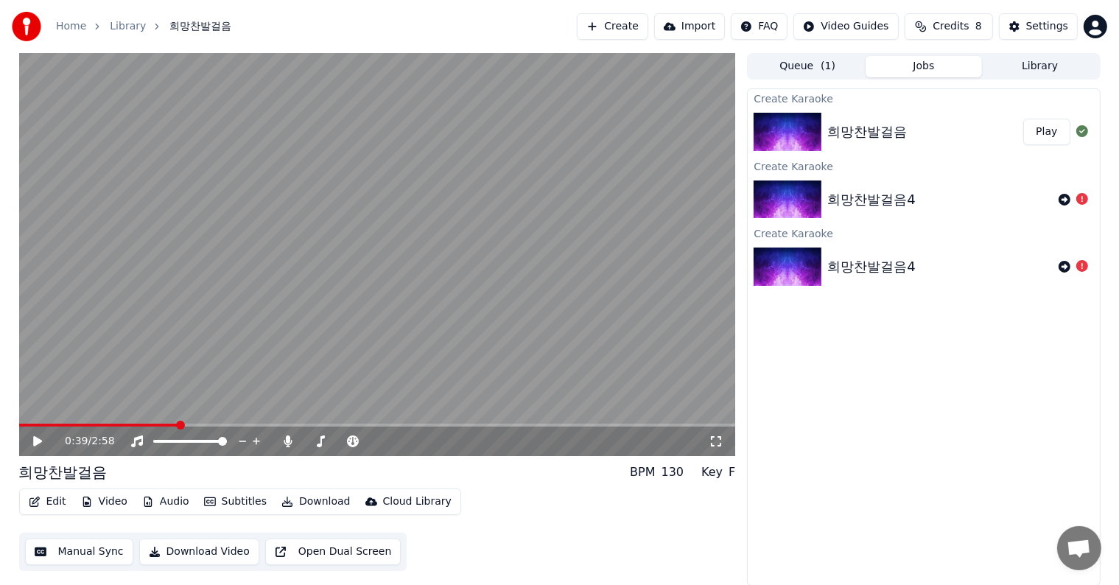
click at [54, 504] on button "Edit" at bounding box center [47, 501] width 49 height 21
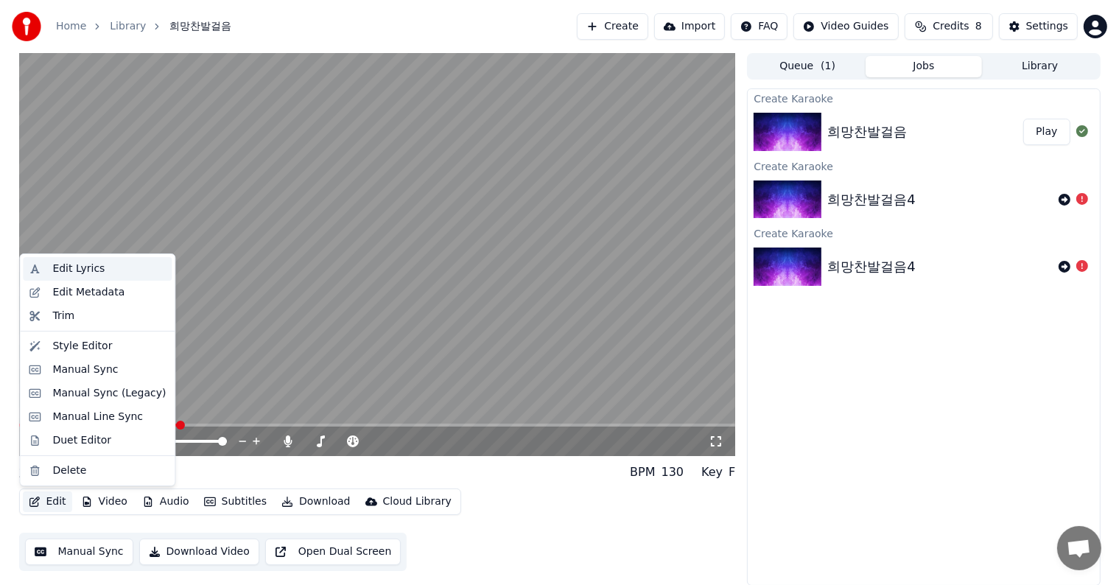
click at [108, 270] on div "Edit Lyrics" at bounding box center [108, 268] width 113 height 15
click at [42, 503] on button "Edit" at bounding box center [47, 501] width 49 height 21
click at [96, 299] on div "Edit Metadata" at bounding box center [88, 292] width 72 height 15
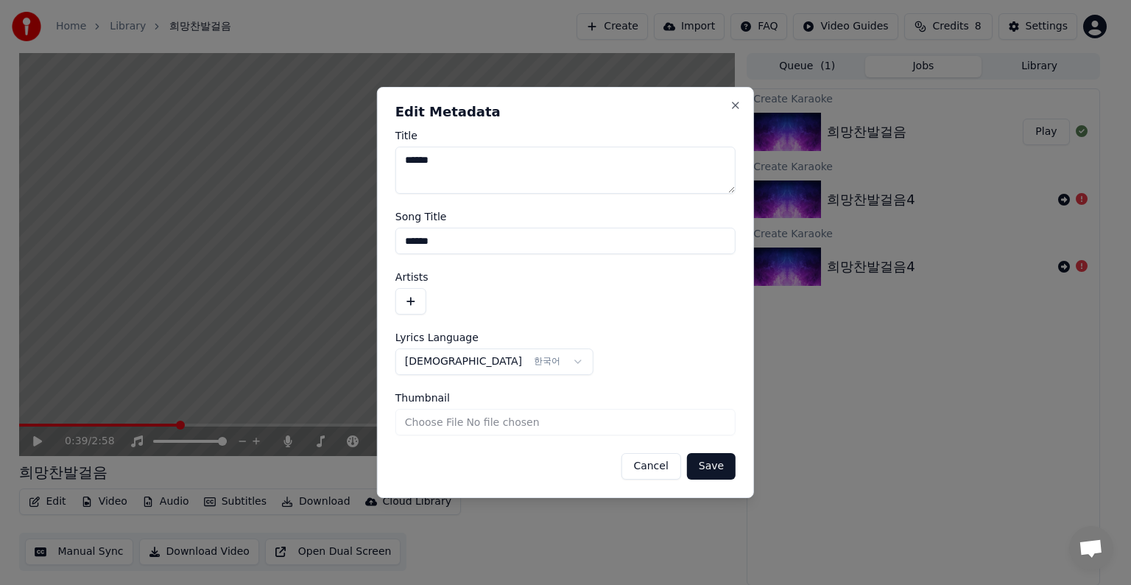
click at [638, 471] on button "Cancel" at bounding box center [651, 466] width 60 height 27
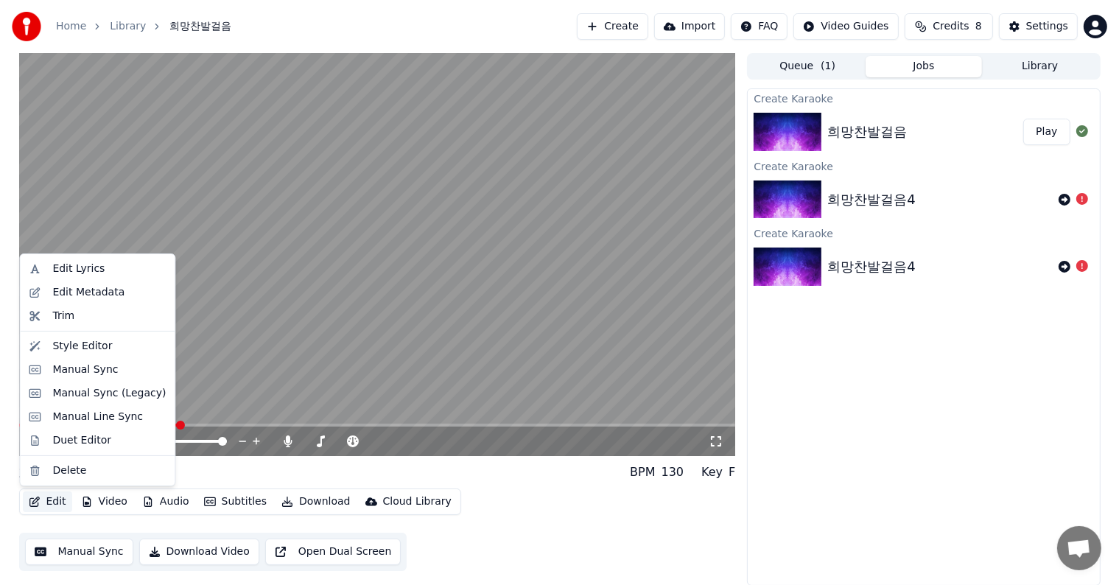
click at [49, 497] on button "Edit" at bounding box center [47, 501] width 49 height 21
click at [118, 320] on div "Trim" at bounding box center [108, 316] width 113 height 15
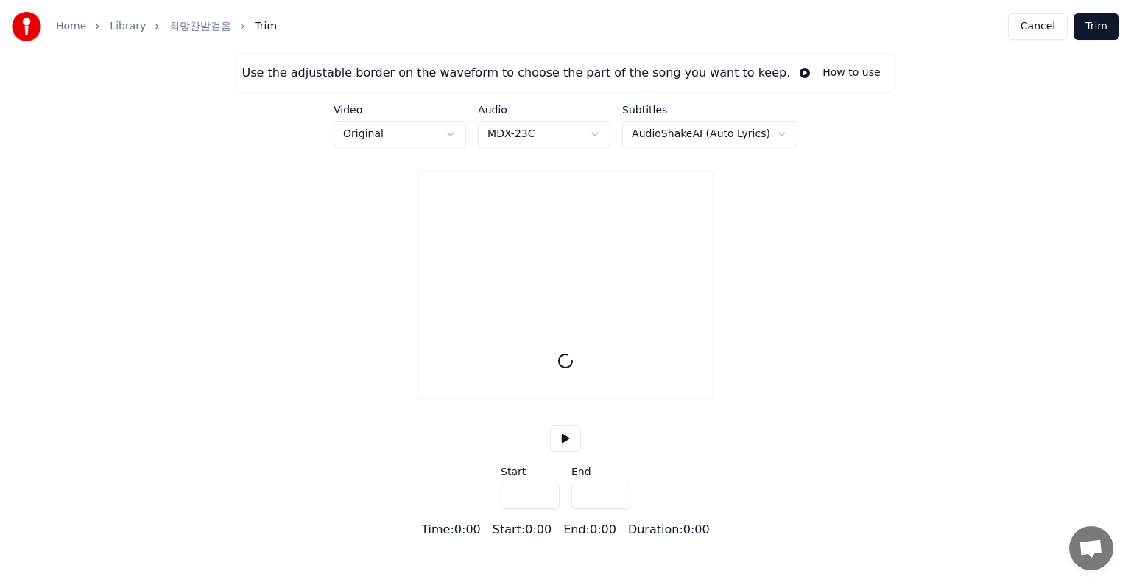
click at [1053, 33] on button "Cancel" at bounding box center [1038, 26] width 60 height 27
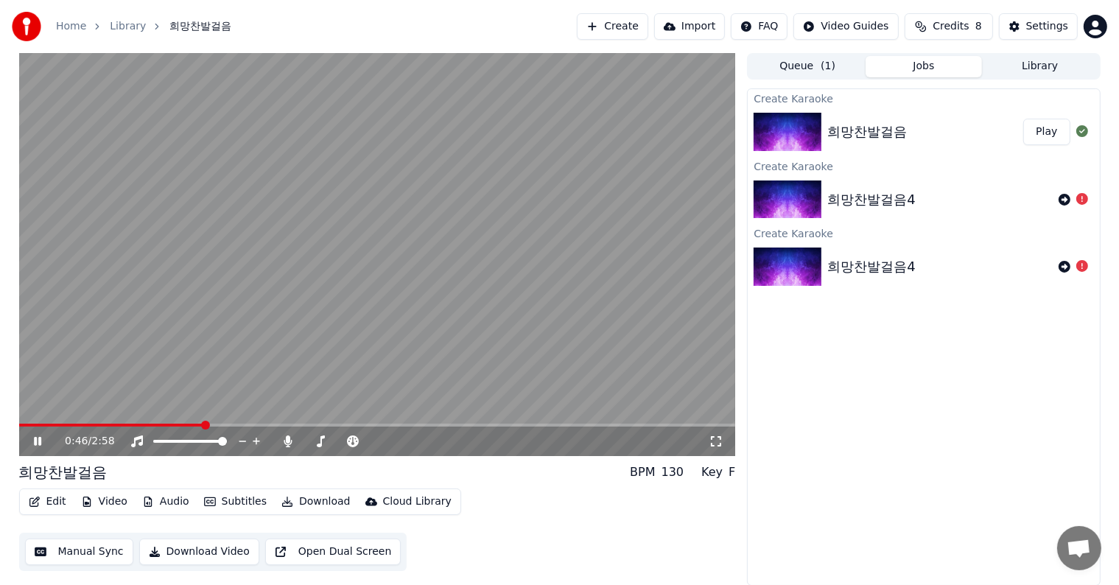
click at [39, 440] on icon at bounding box center [37, 441] width 7 height 9
click at [49, 500] on button "Edit" at bounding box center [47, 501] width 49 height 21
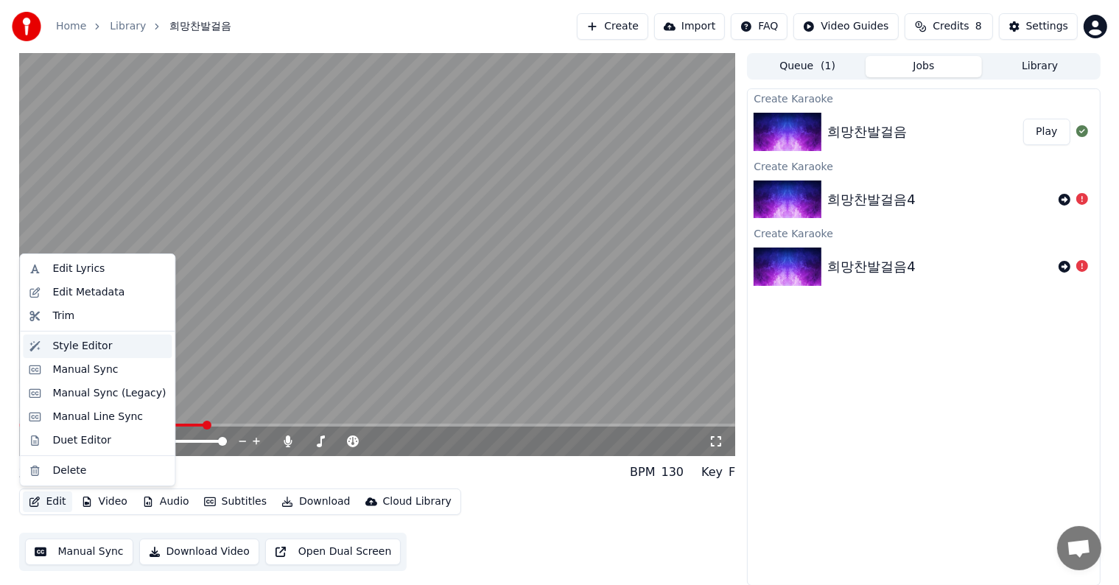
click at [97, 350] on div "Style Editor" at bounding box center [82, 346] width 60 height 15
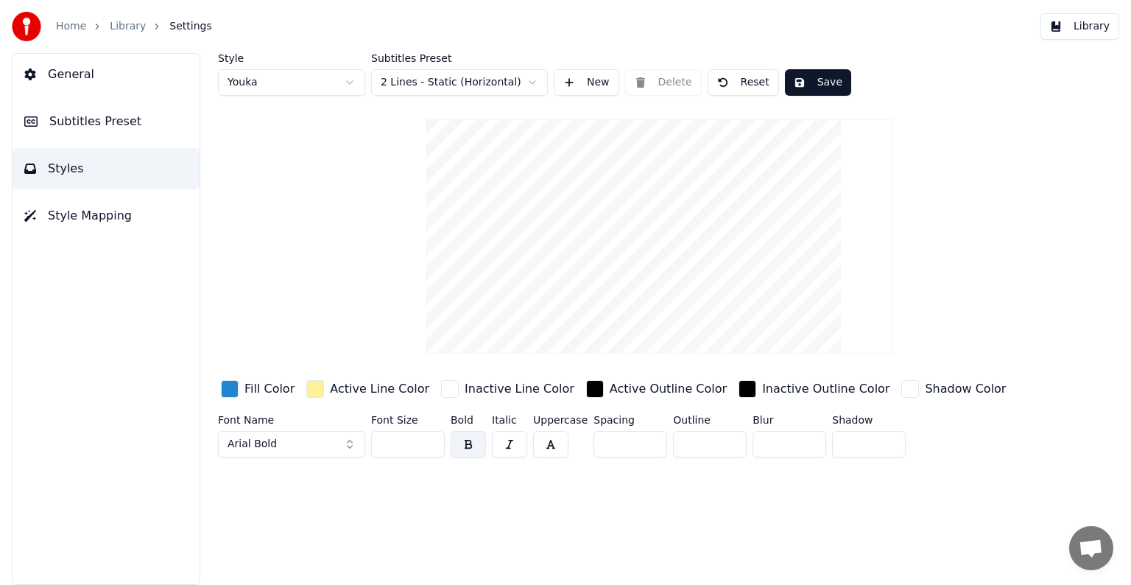
click at [531, 80] on html "Home Library Settings Library General Subtitles Preset Styles Style Mapping Sty…" at bounding box center [565, 292] width 1131 height 585
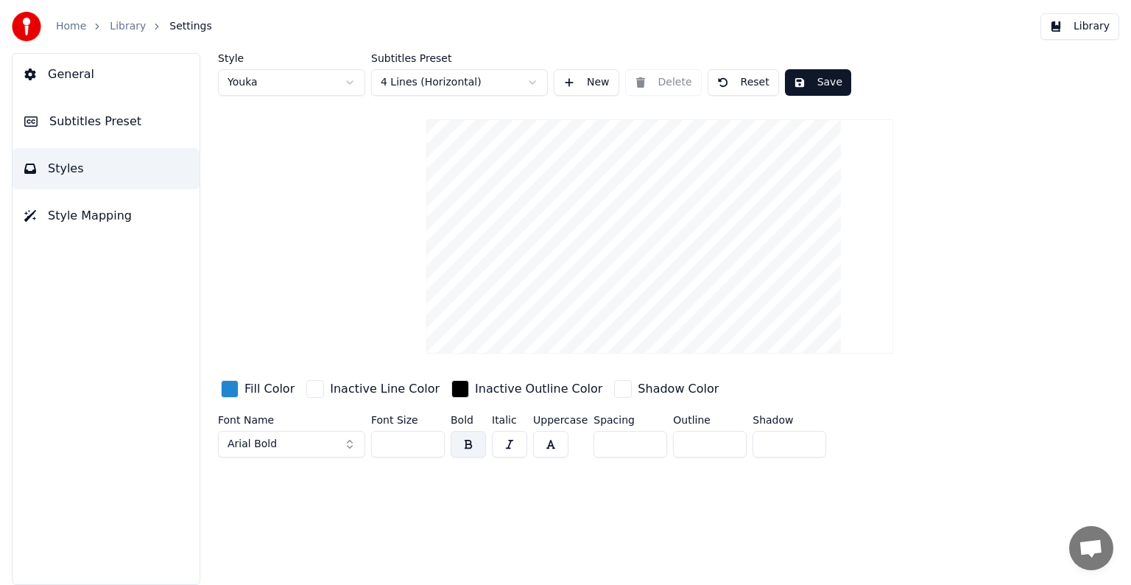
click at [530, 82] on html "Home Library Settings Library General Subtitles Preset Styles Style Mapping Sty…" at bounding box center [565, 292] width 1131 height 585
click at [1083, 33] on button "Library" at bounding box center [1080, 26] width 79 height 27
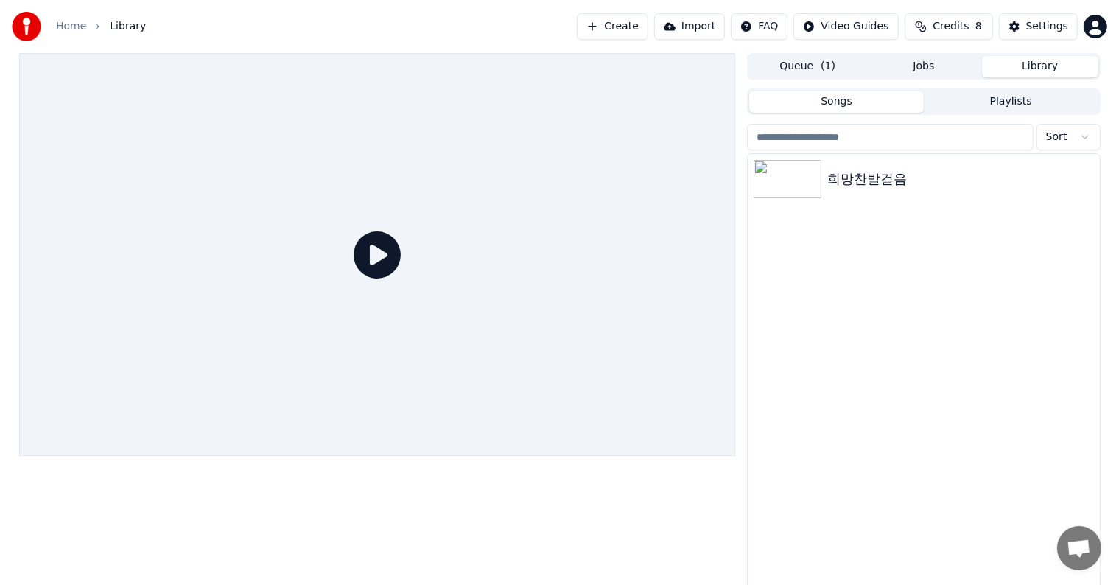
click at [379, 253] on icon at bounding box center [376, 254] width 47 height 47
click at [794, 176] on img at bounding box center [787, 179] width 68 height 38
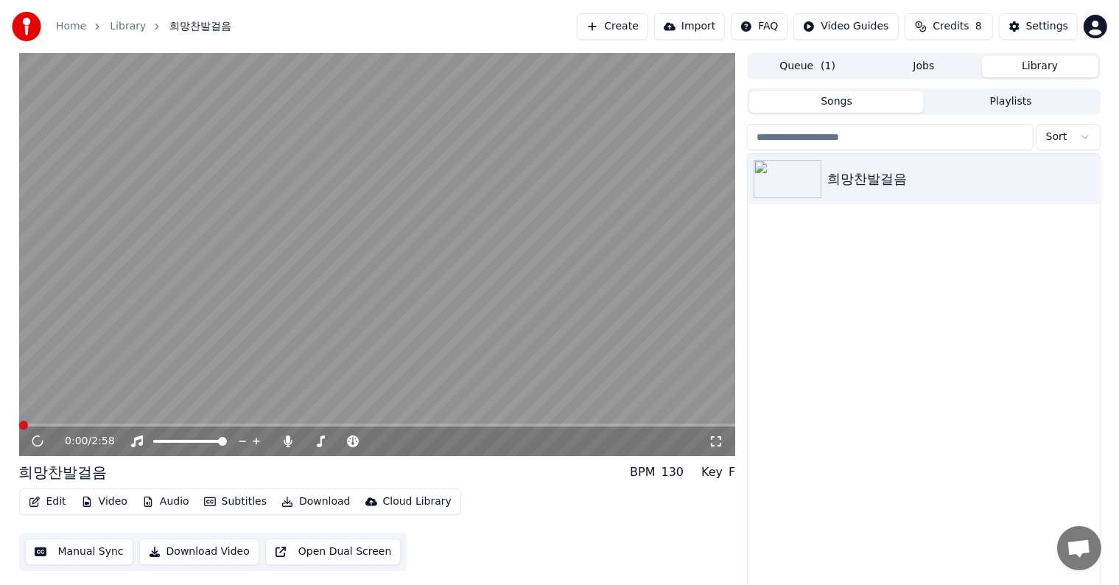
click at [56, 426] on span at bounding box center [377, 424] width 717 height 3
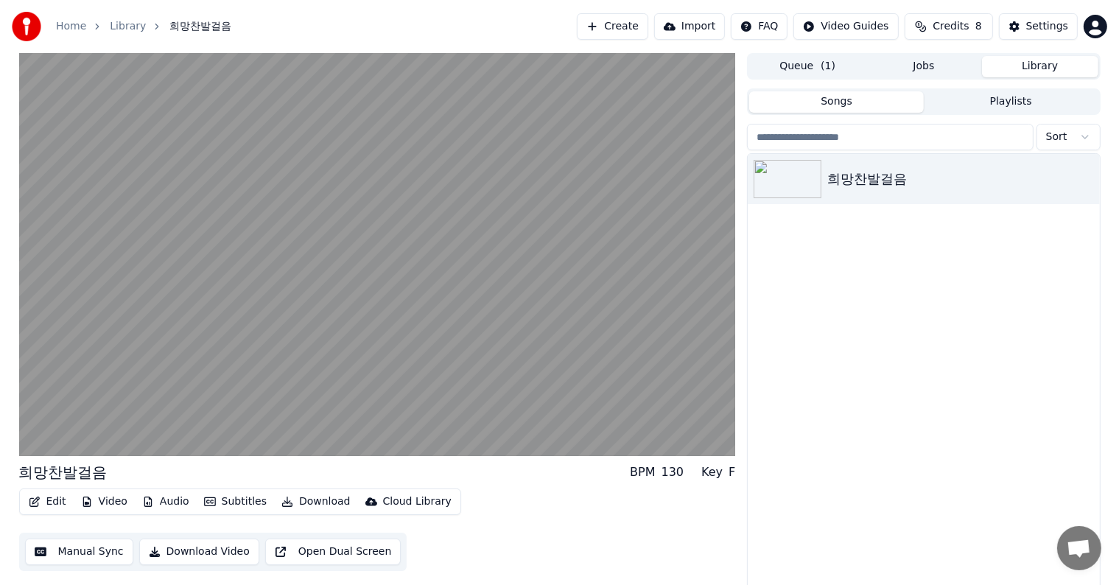
click at [57, 502] on button "Edit" at bounding box center [47, 501] width 49 height 21
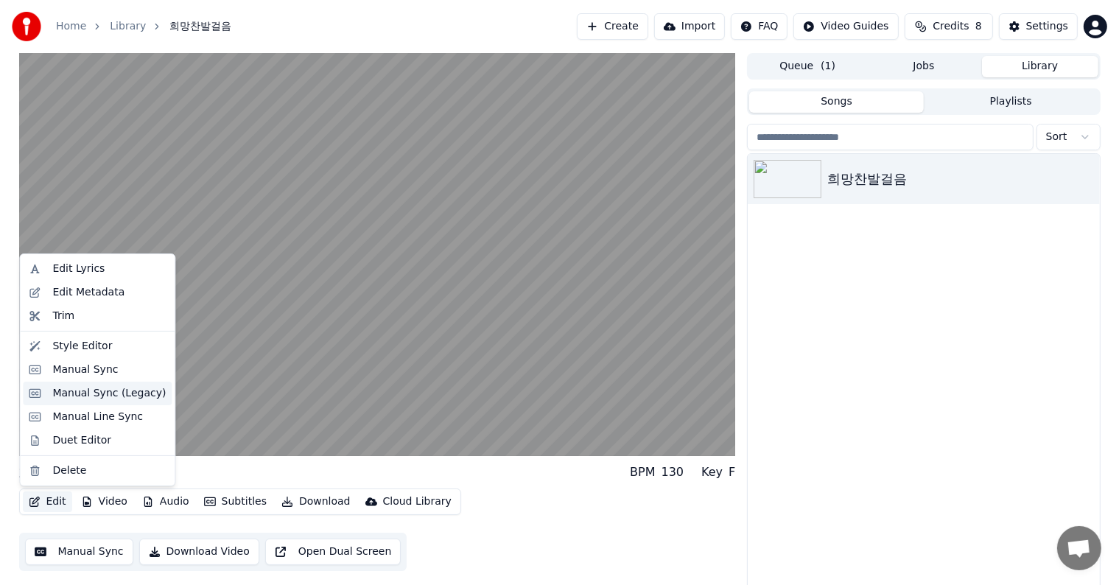
click at [88, 401] on div "Manual Sync (Legacy)" at bounding box center [97, 393] width 149 height 24
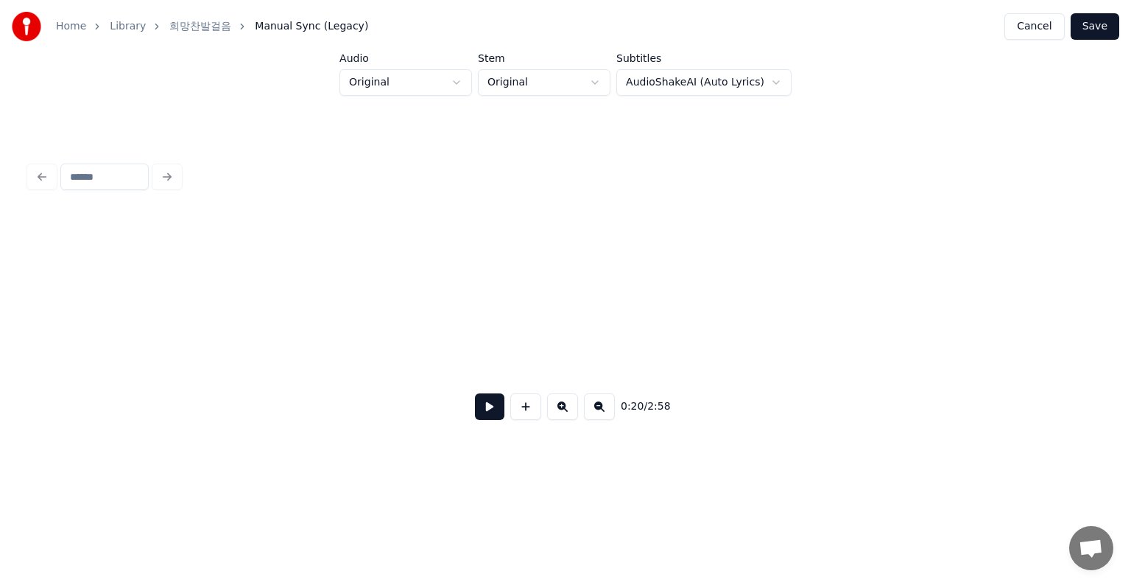
scroll to position [0, 2960]
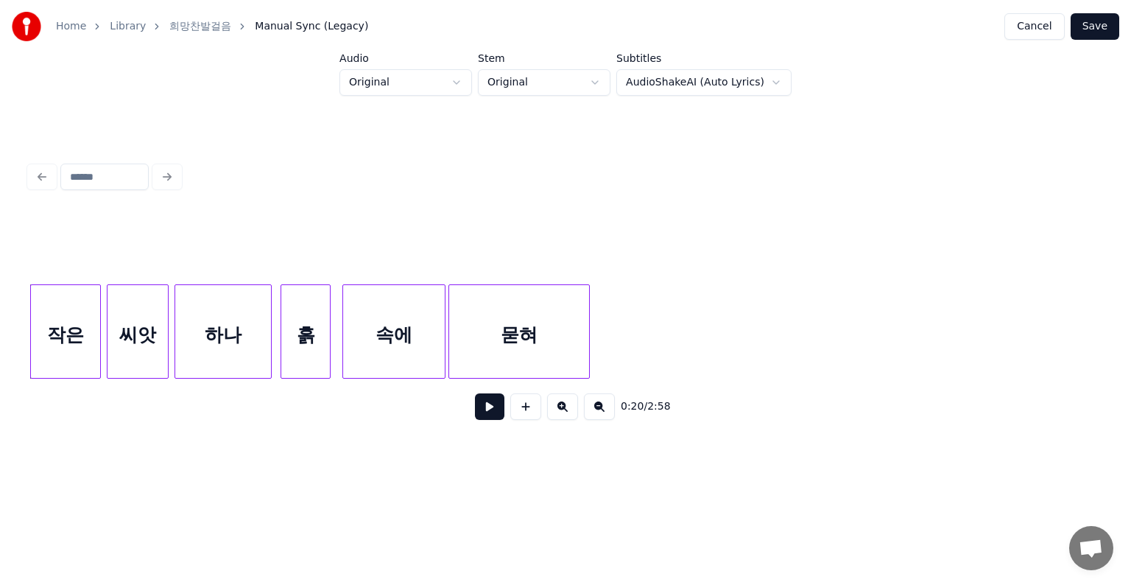
click at [490, 418] on button at bounding box center [489, 406] width 29 height 27
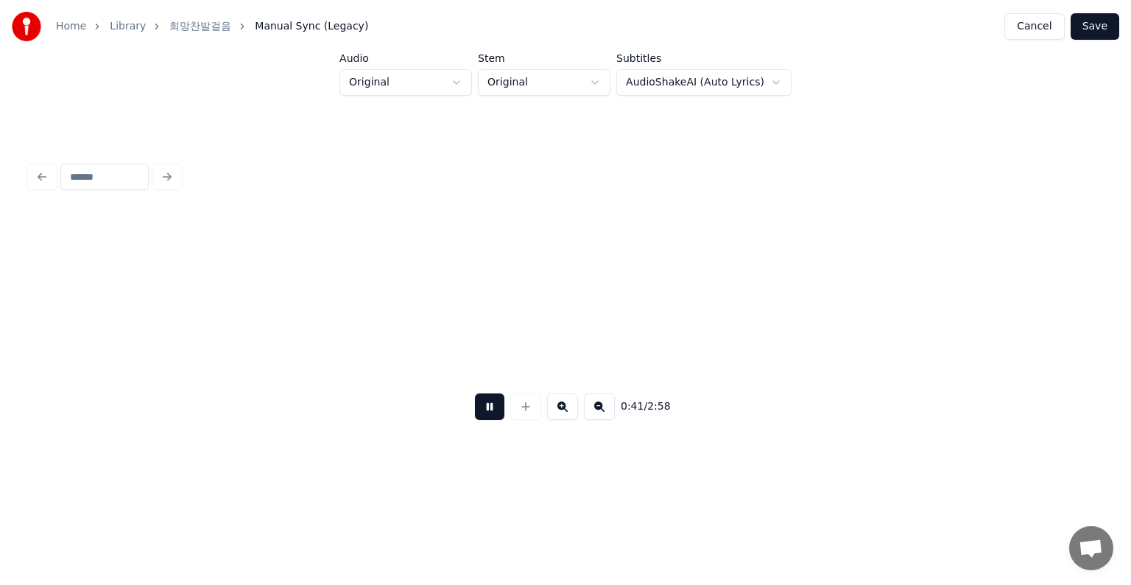
scroll to position [0, 6180]
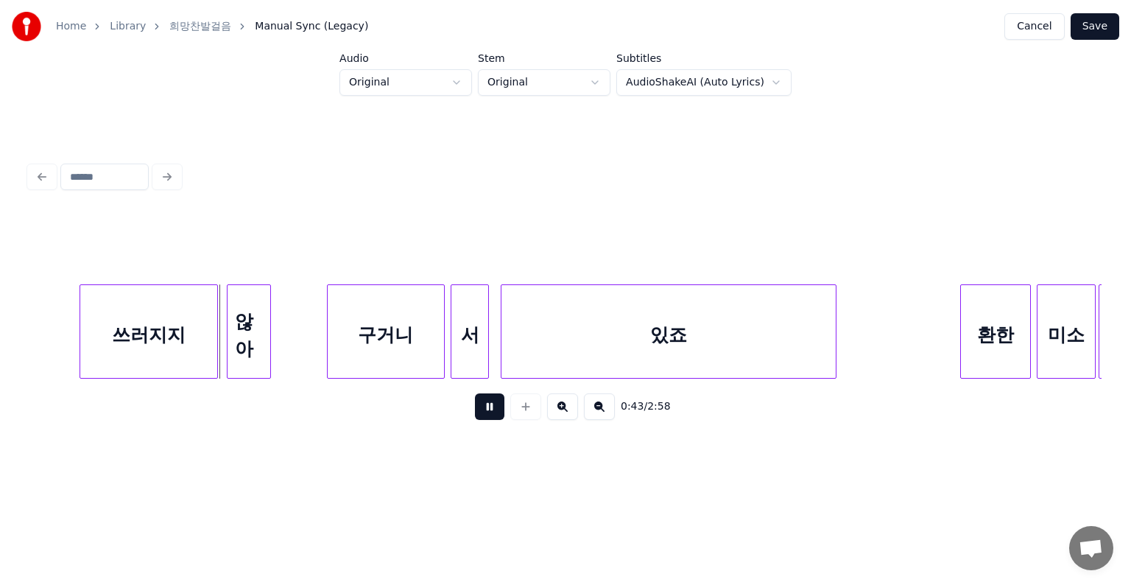
click at [490, 418] on button at bounding box center [489, 406] width 29 height 27
click at [362, 331] on div "구거니" at bounding box center [386, 335] width 116 height 100
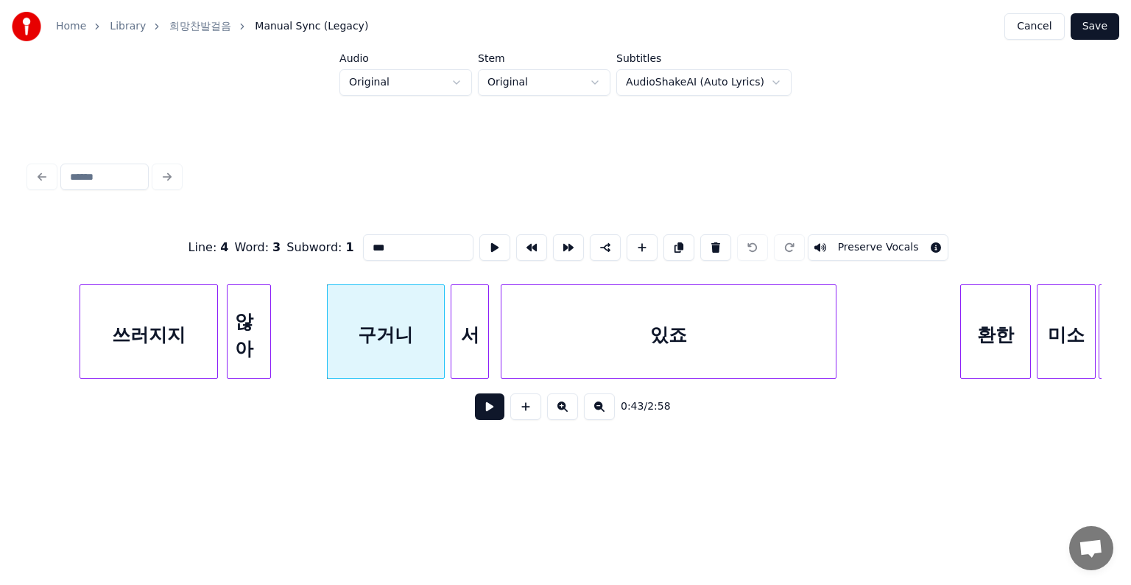
click at [374, 334] on div "구거니" at bounding box center [386, 335] width 116 height 100
drag, startPoint x: 401, startPoint y: 239, endPoint x: 370, endPoint y: 242, distance: 30.3
click at [370, 242] on input "***" at bounding box center [418, 247] width 110 height 27
type input "*"
click at [423, 245] on input "***" at bounding box center [418, 247] width 110 height 27
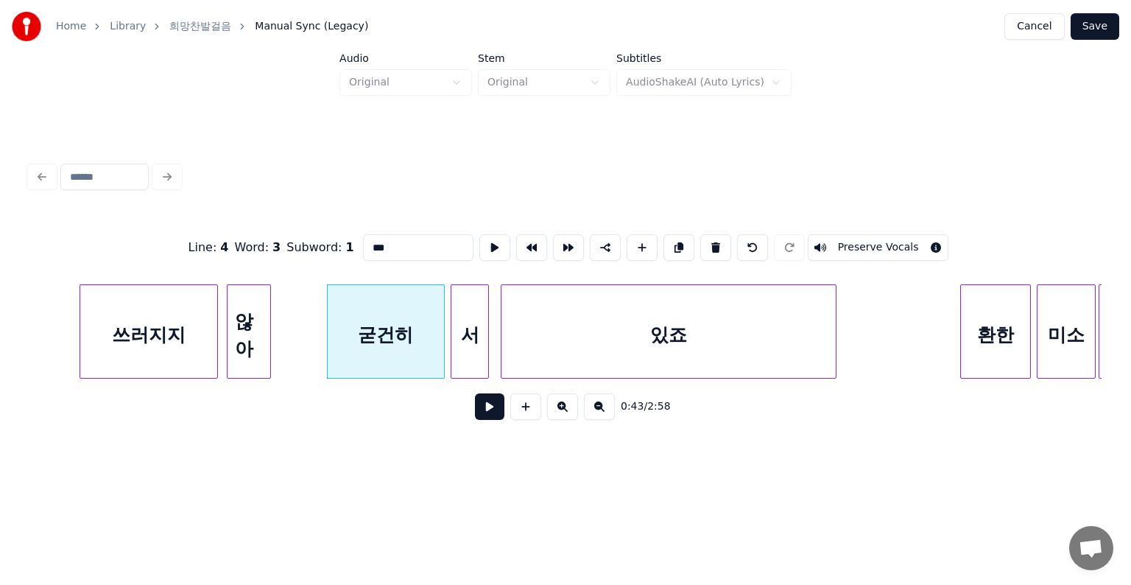
type input "***"
click at [486, 415] on button at bounding box center [489, 406] width 29 height 27
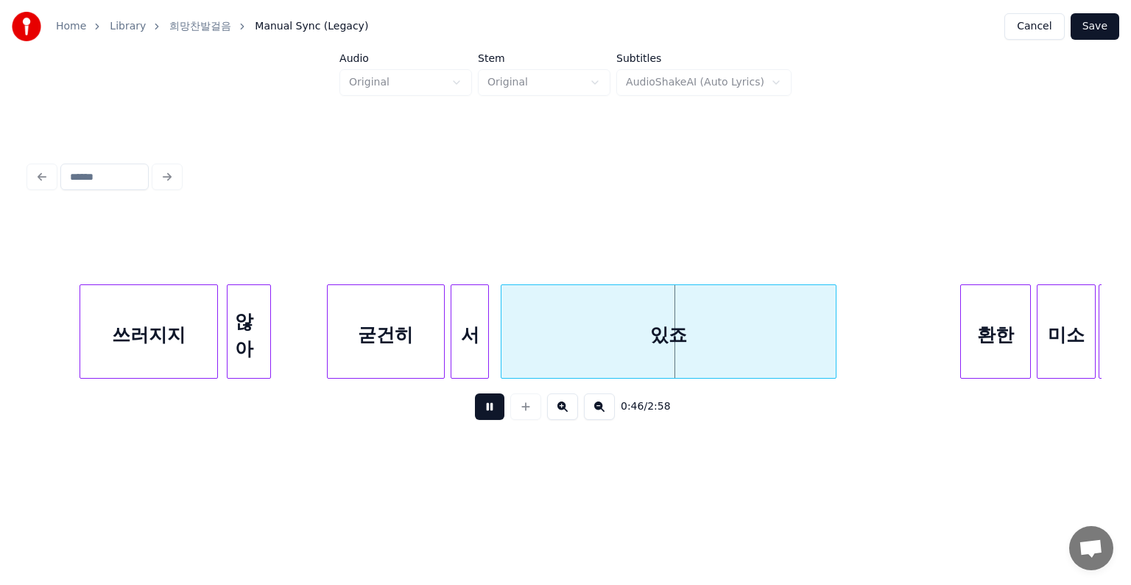
click at [488, 419] on button at bounding box center [489, 406] width 29 height 27
click at [480, 414] on button at bounding box center [489, 406] width 29 height 27
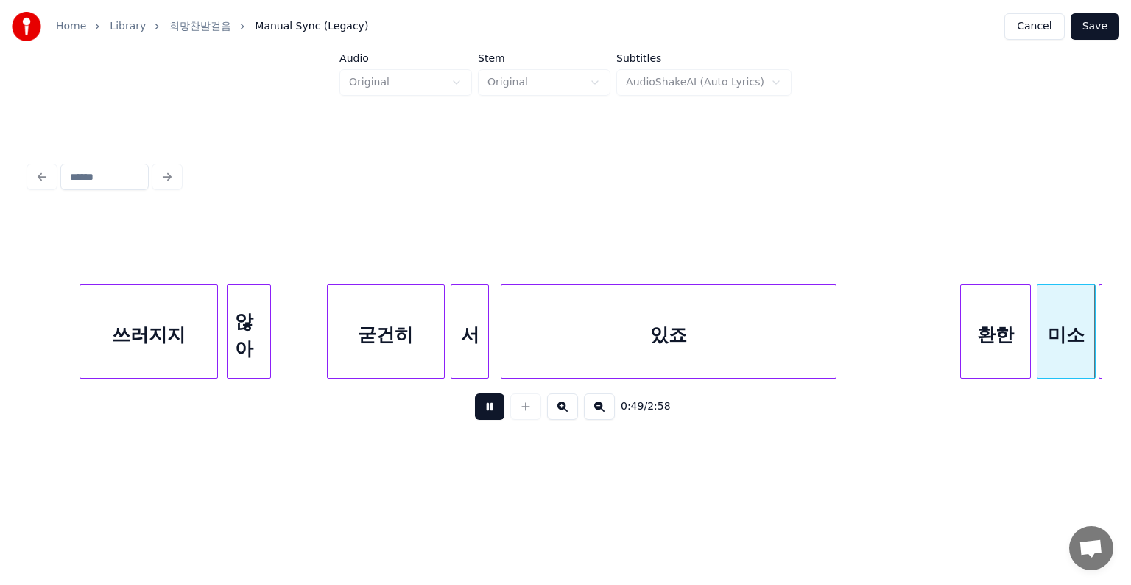
scroll to position [0, 7255]
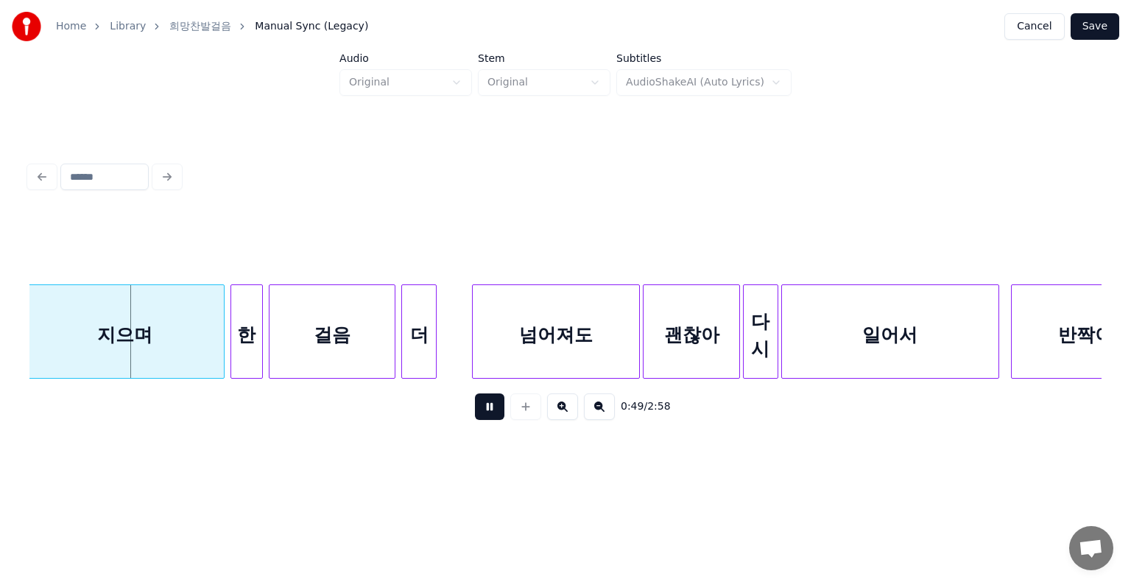
click at [480, 414] on button at bounding box center [489, 406] width 29 height 27
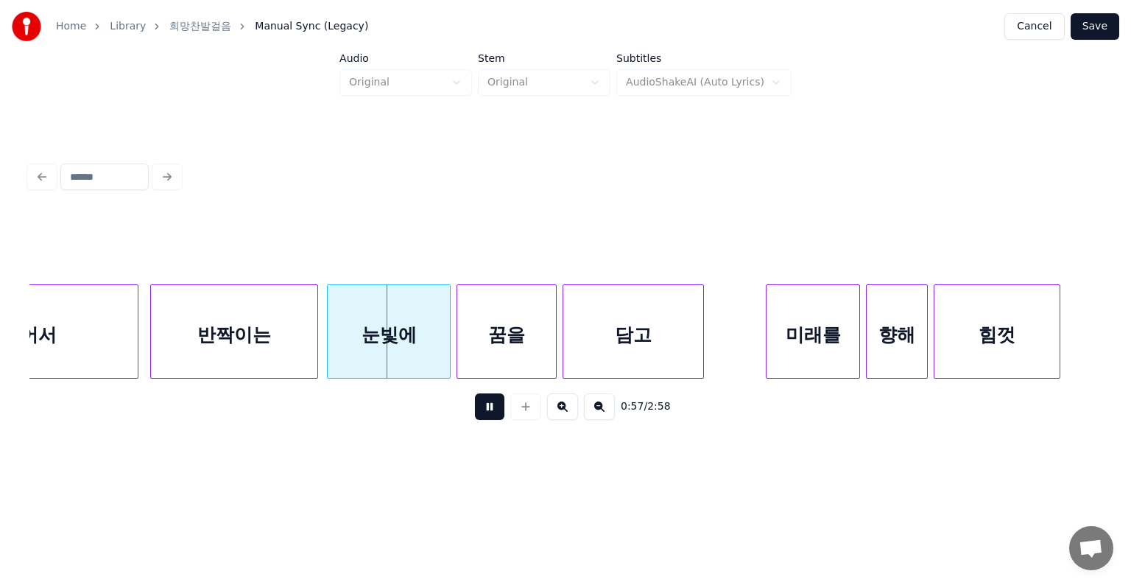
scroll to position [0, 8086]
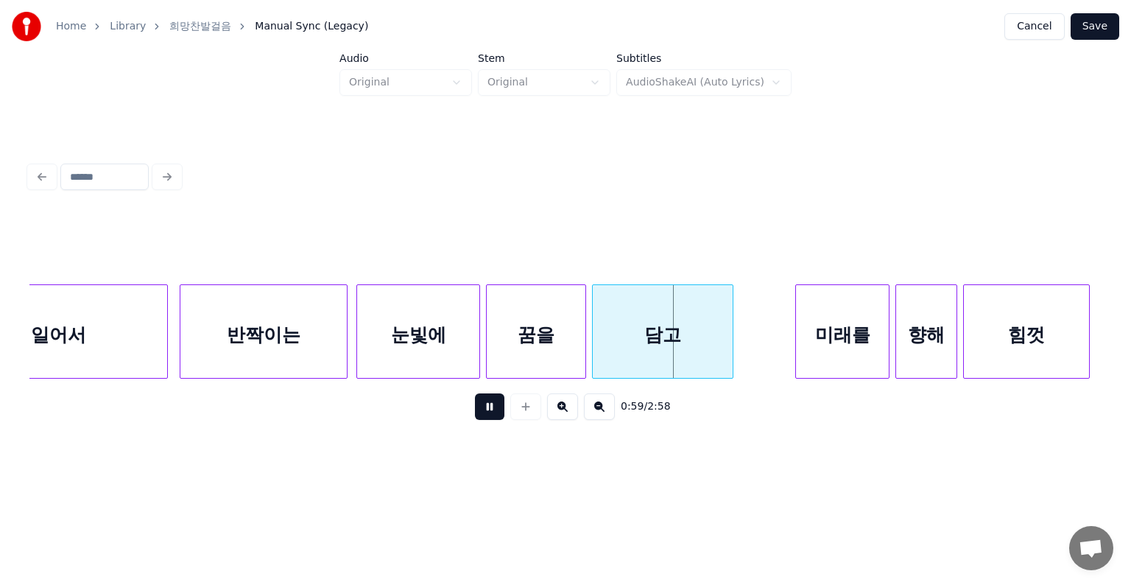
click at [484, 416] on button at bounding box center [489, 406] width 29 height 27
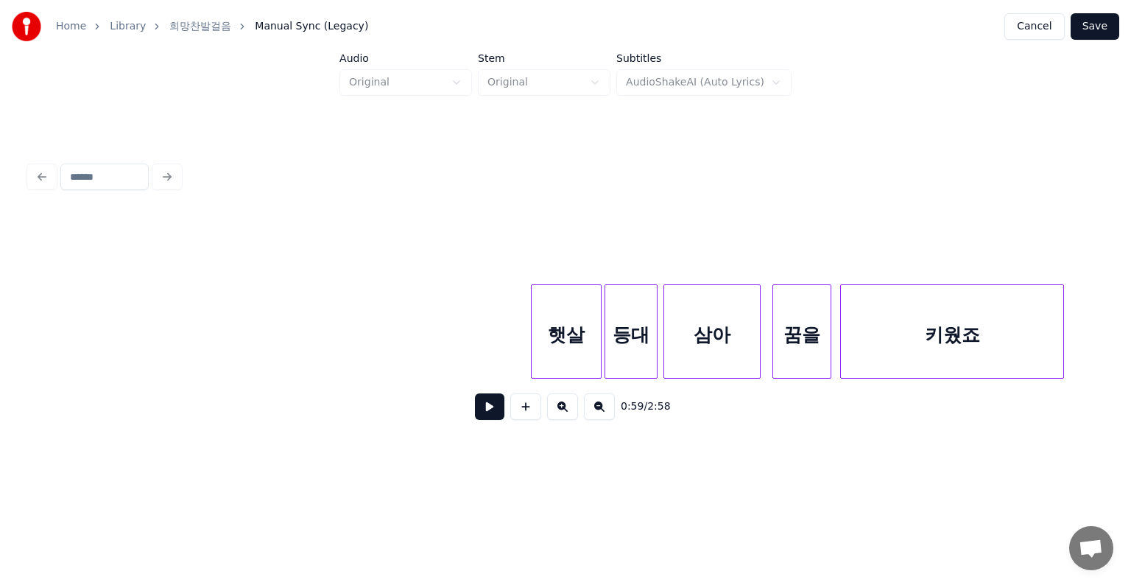
scroll to position [0, 3570]
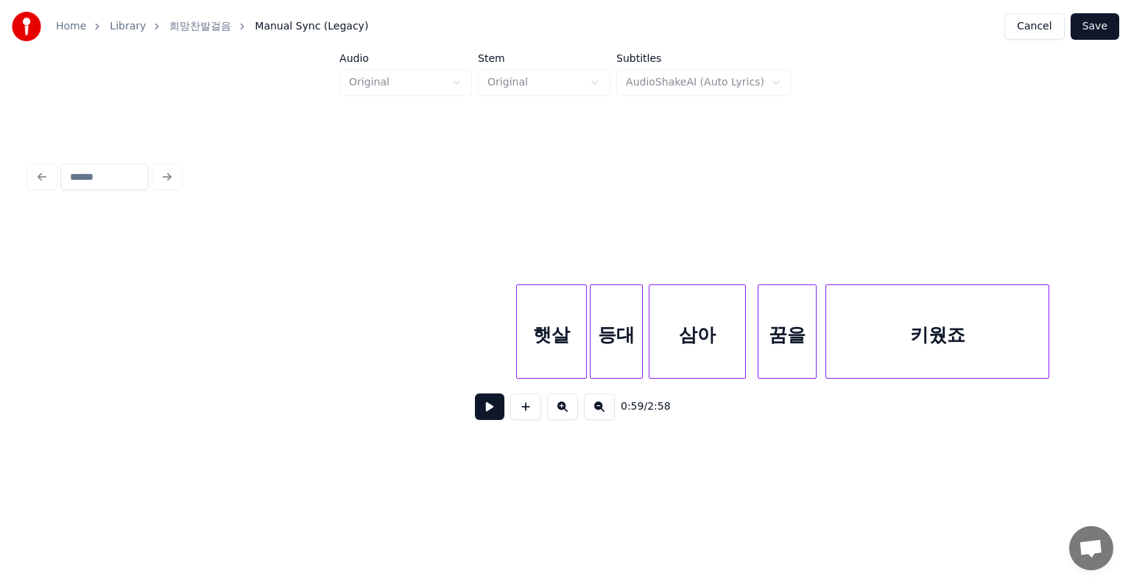
click at [496, 407] on button at bounding box center [489, 406] width 29 height 27
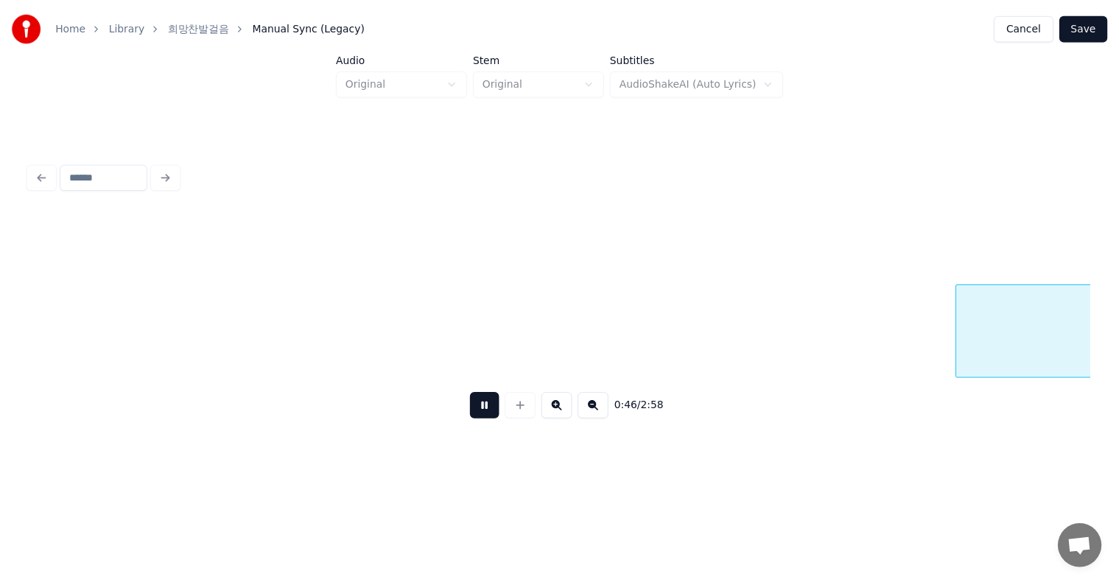
scroll to position [0, 6788]
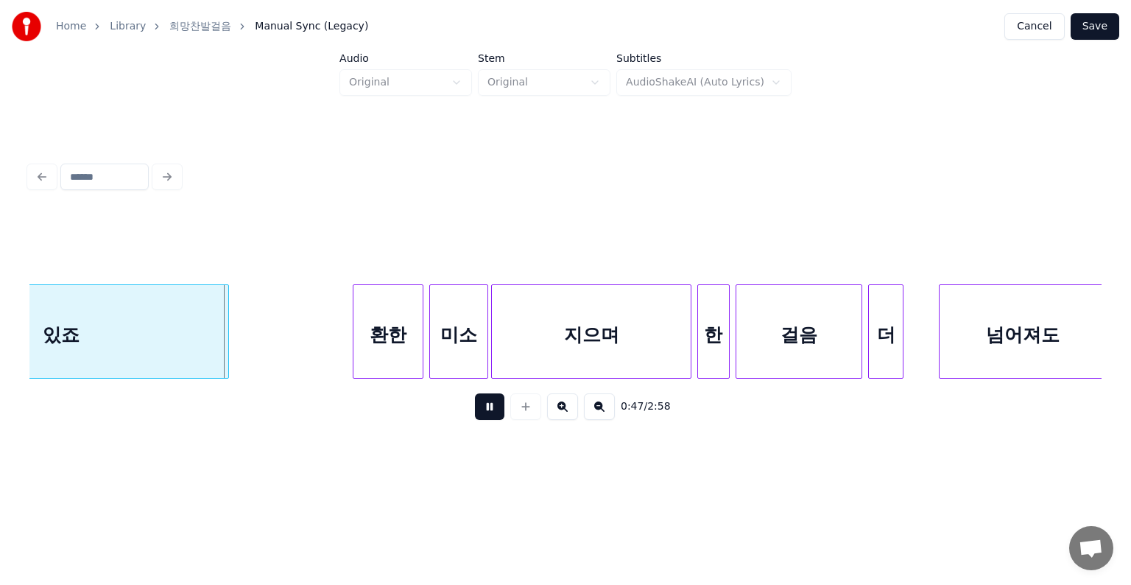
click at [498, 413] on button at bounding box center [489, 406] width 29 height 27
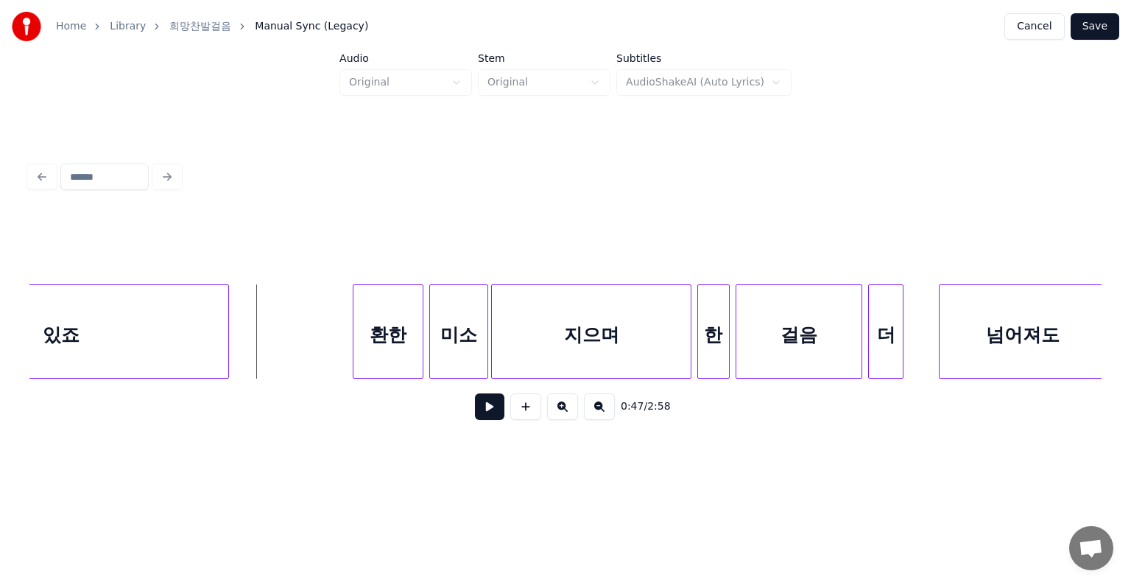
click at [1092, 32] on button "Save" at bounding box center [1095, 26] width 49 height 27
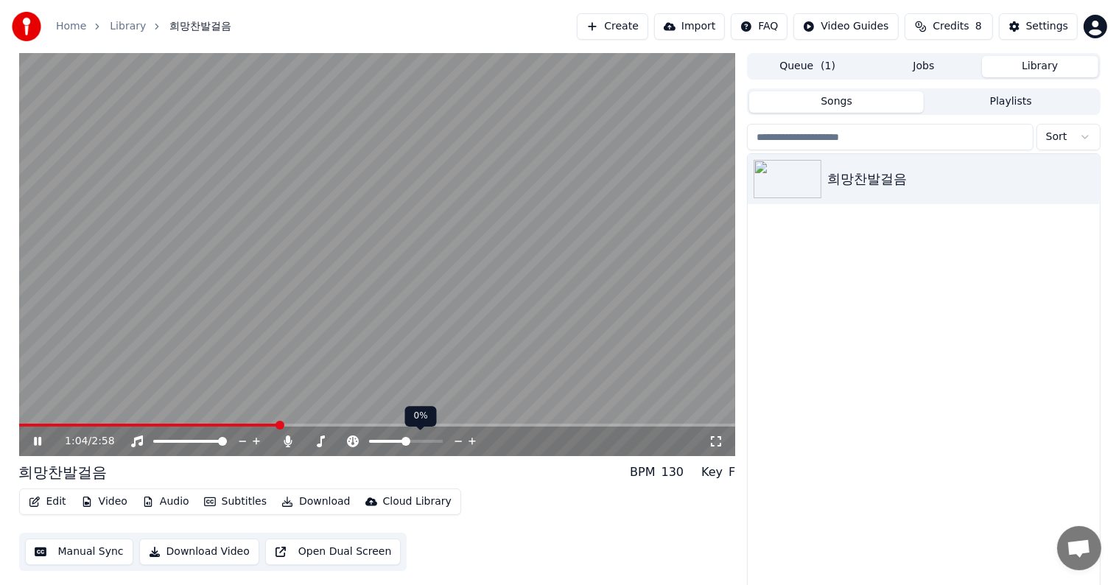
click at [401, 441] on span at bounding box center [405, 441] width 9 height 9
click at [458, 439] on icon at bounding box center [458, 441] width 14 height 15
click at [471, 443] on icon at bounding box center [472, 441] width 14 height 15
click at [41, 440] on icon at bounding box center [37, 441] width 7 height 9
click at [44, 425] on span at bounding box center [198, 424] width 359 height 3
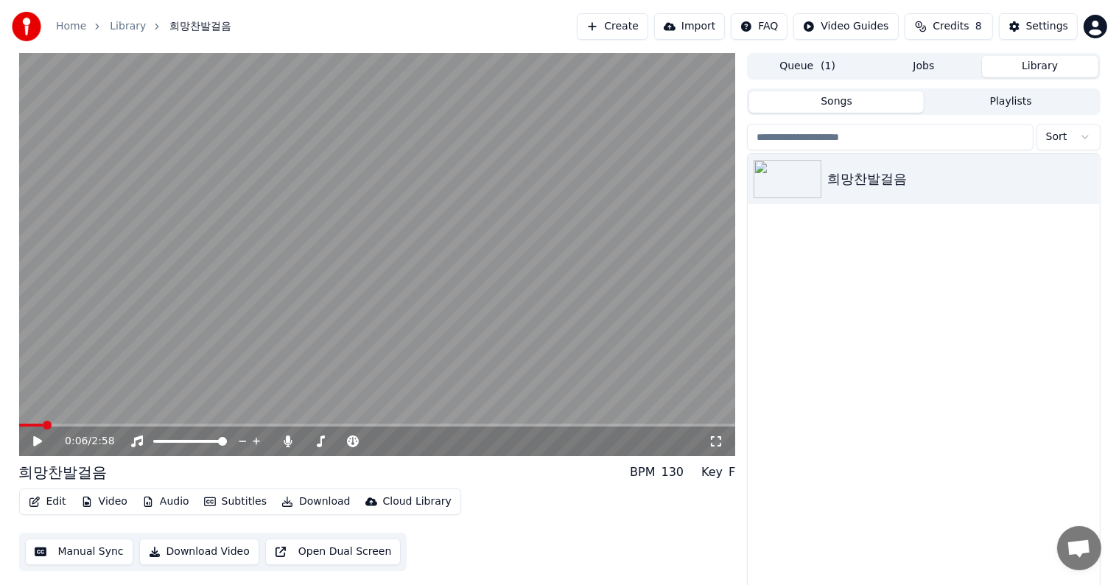
click at [38, 439] on icon at bounding box center [37, 441] width 9 height 10
click at [328, 439] on span at bounding box center [332, 441] width 9 height 9
click at [323, 439] on span at bounding box center [327, 441] width 9 height 9
click at [320, 439] on div at bounding box center [354, 441] width 119 height 15
click at [317, 441] on span at bounding box center [314, 441] width 21 height 3
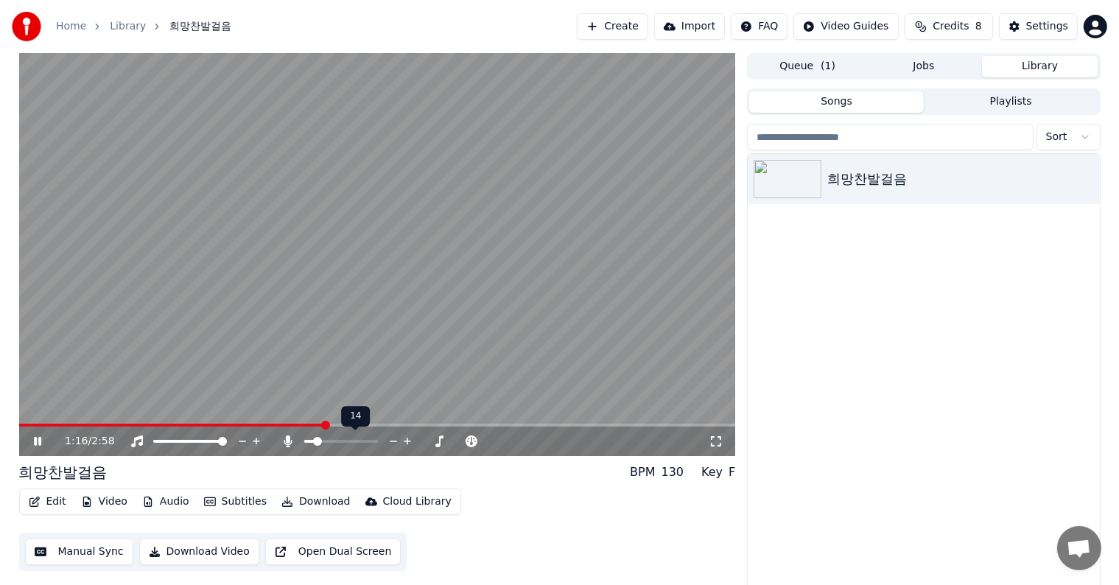
click at [314, 441] on span at bounding box center [309, 441] width 10 height 3
click at [313, 441] on span at bounding box center [317, 441] width 9 height 9
click at [312, 441] on span at bounding box center [307, 441] width 7 height 3
click at [321, 442] on span at bounding box center [341, 441] width 74 height 3
click at [331, 440] on span at bounding box center [341, 441] width 74 height 3
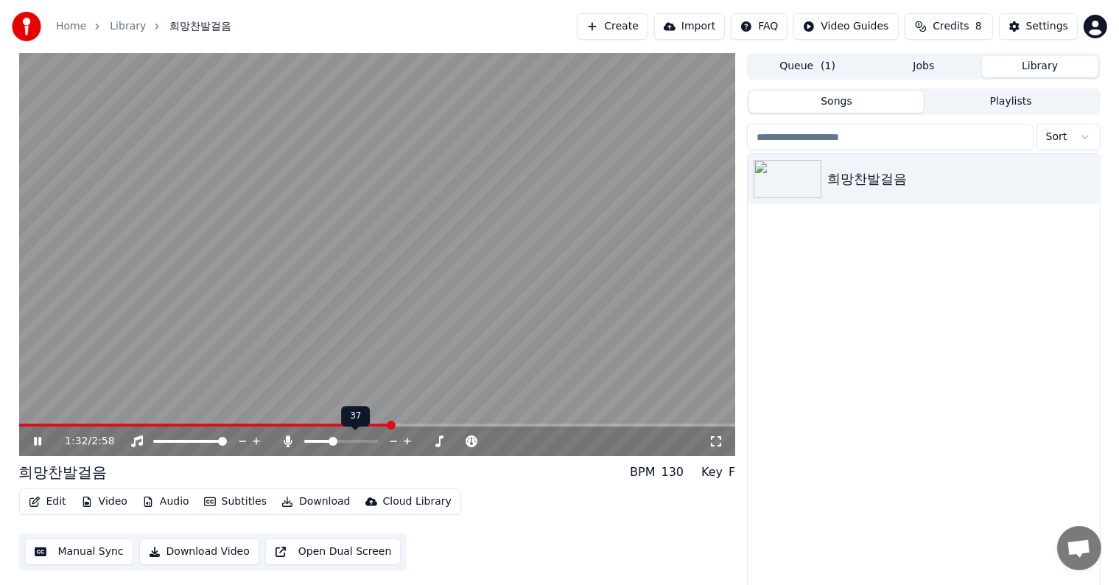
click at [330, 439] on span at bounding box center [332, 441] width 9 height 9
click at [328, 439] on span at bounding box center [332, 441] width 9 height 9
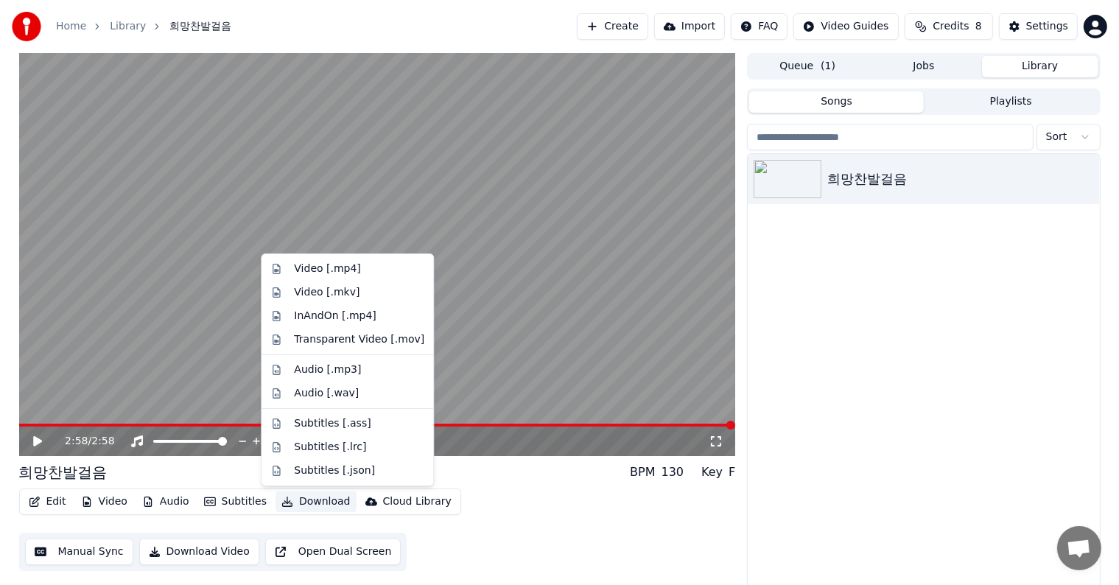
click at [321, 503] on button "Download" at bounding box center [315, 501] width 81 height 21
click at [337, 266] on div "Video [.mp4]" at bounding box center [327, 268] width 66 height 15
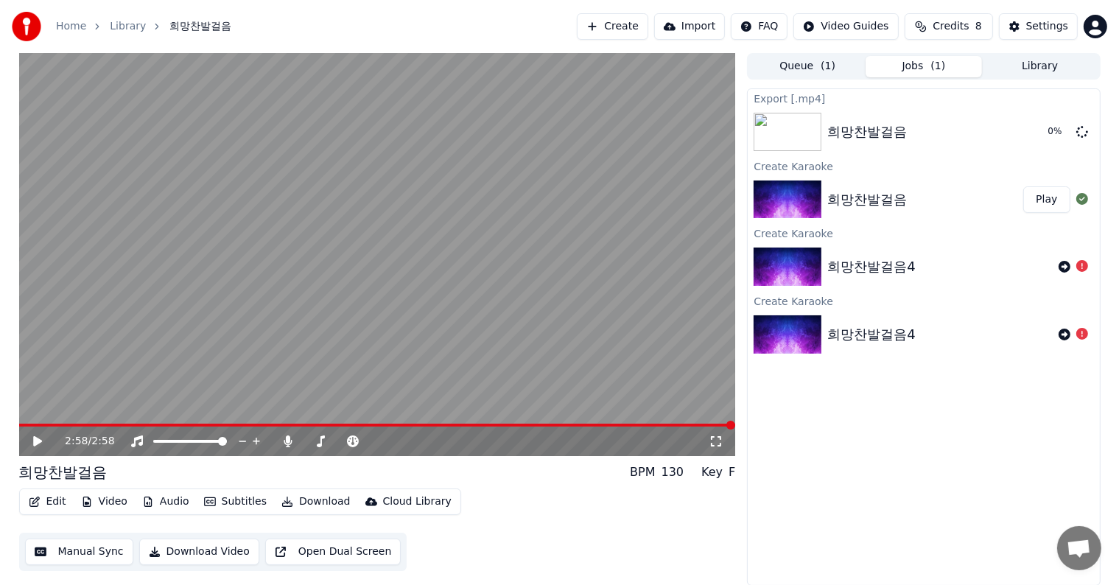
click at [147, 555] on button "Download Video" at bounding box center [199, 551] width 120 height 27
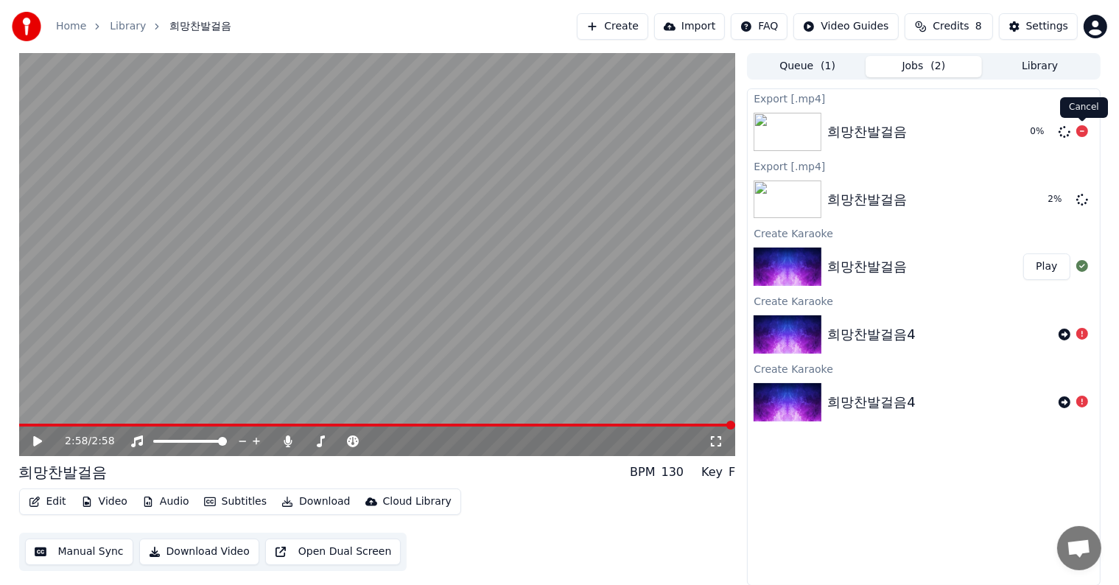
click at [1082, 130] on icon at bounding box center [1082, 131] width 12 height 12
click at [1078, 130] on icon at bounding box center [1082, 131] width 12 height 12
click at [1081, 132] on icon at bounding box center [1082, 131] width 12 height 12
click at [32, 439] on icon at bounding box center [48, 441] width 35 height 12
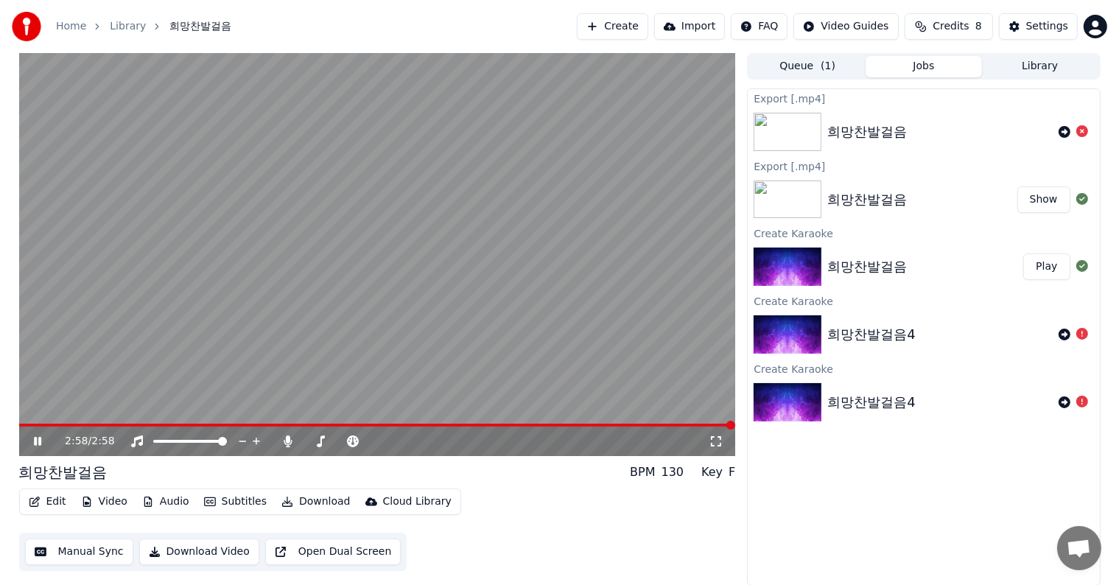
click at [36, 438] on icon at bounding box center [37, 441] width 7 height 9
click at [40, 438] on icon at bounding box center [48, 441] width 35 height 12
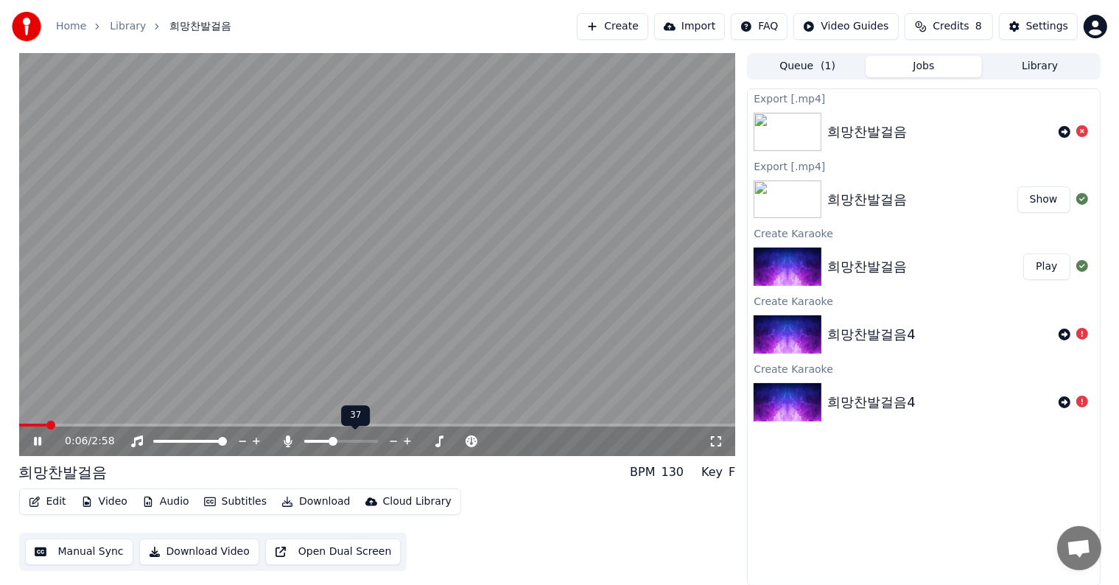
click at [309, 440] on span at bounding box center [317, 441] width 27 height 3
click at [310, 439] on span at bounding box center [313, 441] width 9 height 9
click at [319, 438] on div at bounding box center [354, 441] width 119 height 15
click at [326, 440] on span at bounding box center [341, 441] width 74 height 3
click at [38, 441] on icon at bounding box center [37, 441] width 7 height 9
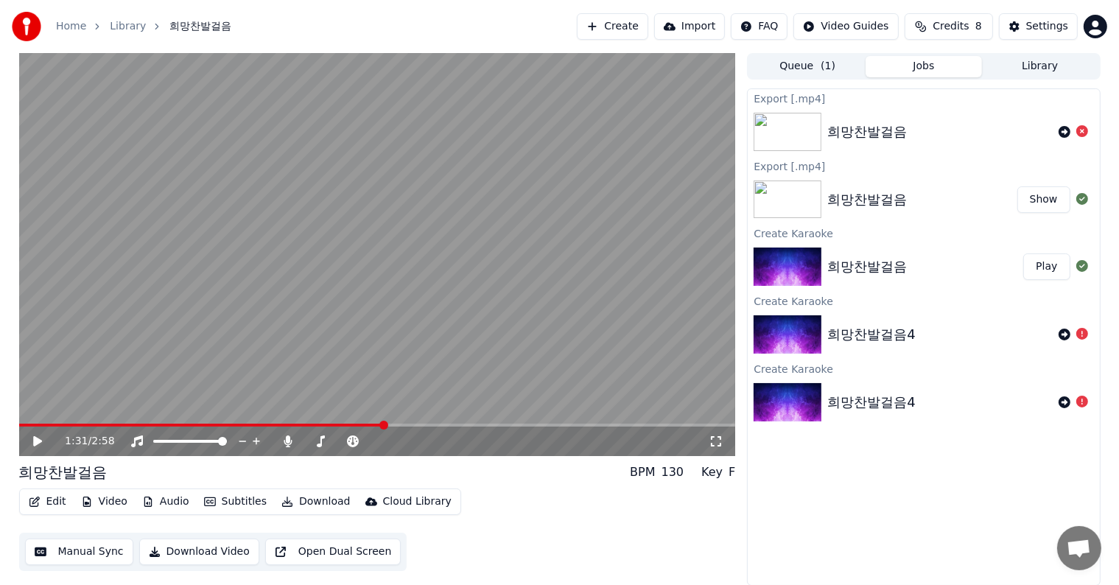
click at [1046, 201] on button "Show" at bounding box center [1043, 199] width 53 height 27
